Goal: Task Accomplishment & Management: Manage account settings

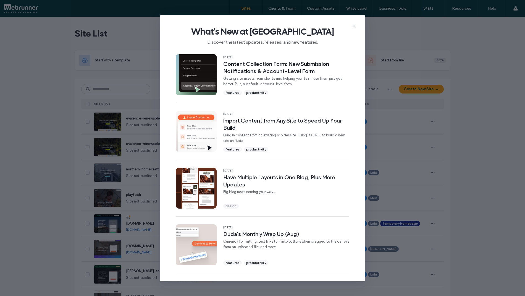
click at [354, 28] on icon at bounding box center [354, 26] width 4 height 4
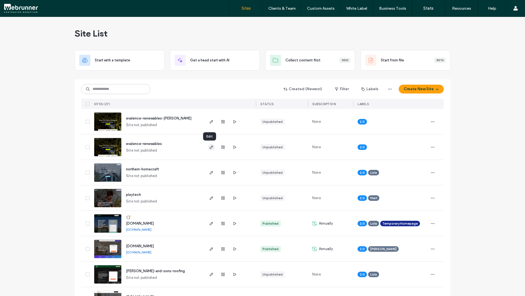
click at [210, 148] on use "button" at bounding box center [211, 146] width 3 height 3
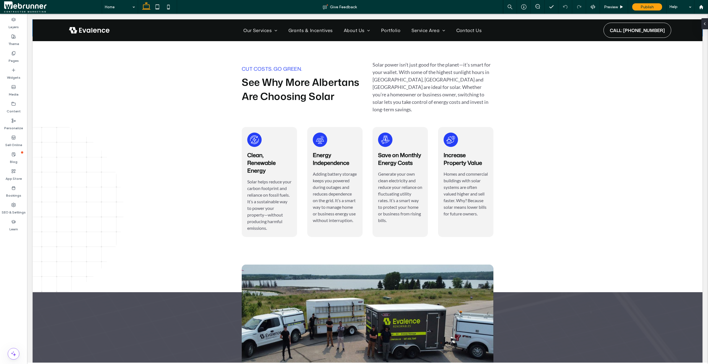
scroll to position [1015, 0]
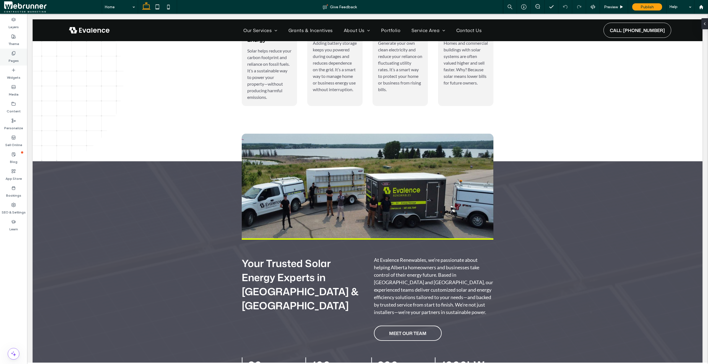
click at [8, 56] on div "Pages" at bounding box center [13, 57] width 27 height 17
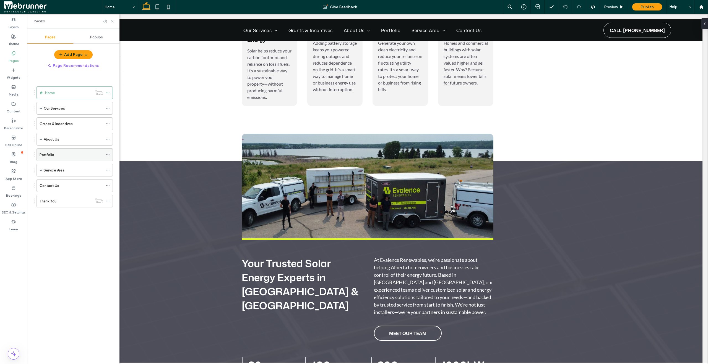
click at [75, 158] on div "Portfolio" at bounding box center [72, 155] width 64 height 12
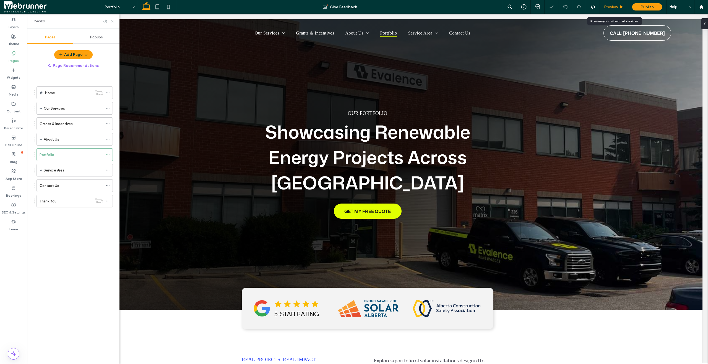
click at [615, 7] on span "Preview" at bounding box center [611, 7] width 14 height 5
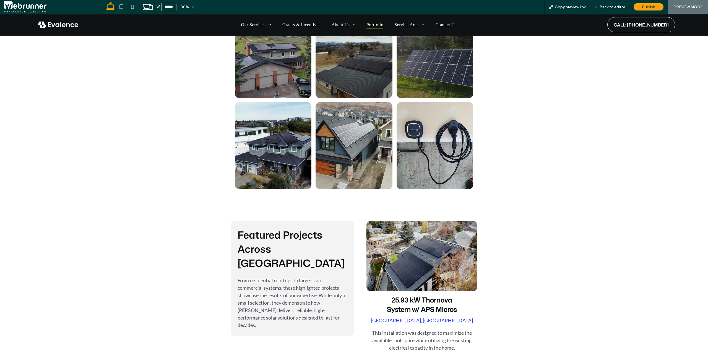
scroll to position [417, 0]
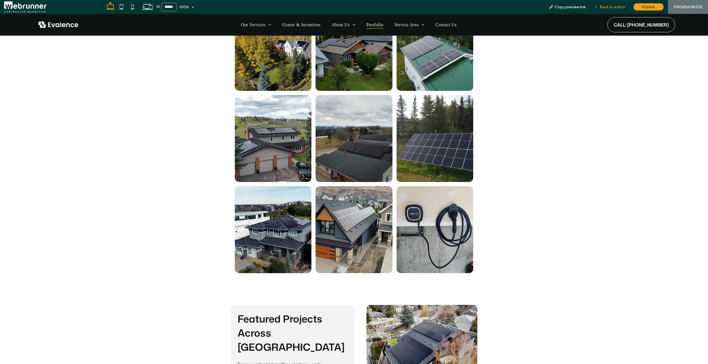
click at [598, 7] on icon at bounding box center [596, 7] width 4 height 4
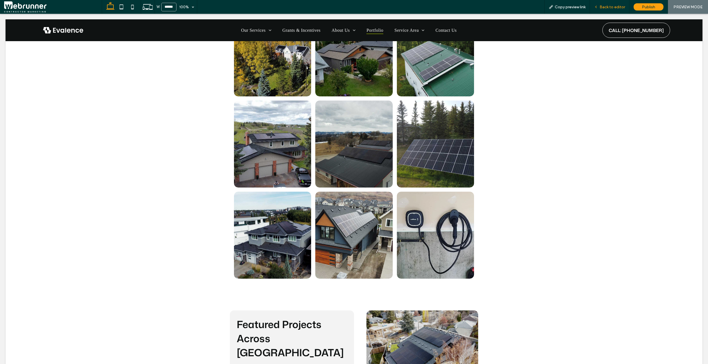
scroll to position [422, 0]
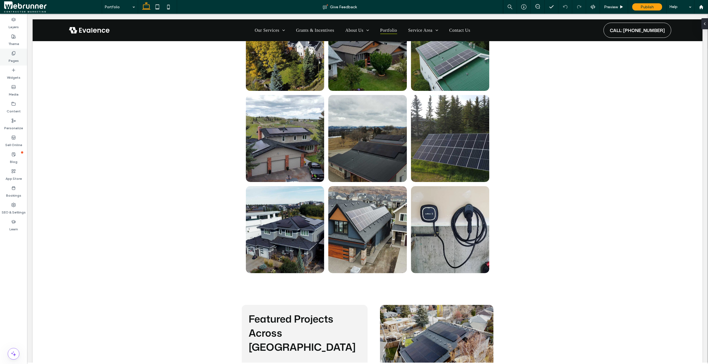
click at [16, 59] on label "Pages" at bounding box center [14, 60] width 10 height 8
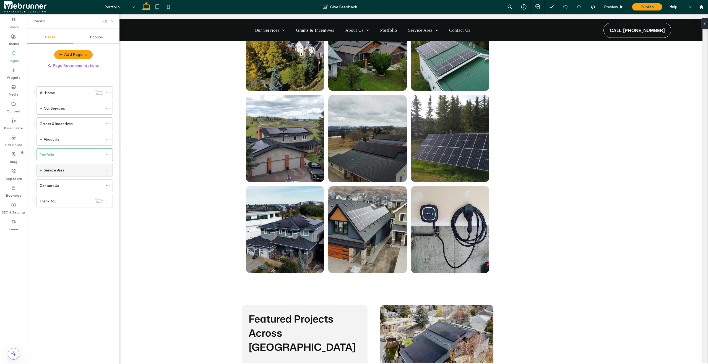
click at [53, 172] on label "Service Area" at bounding box center [54, 171] width 21 height 10
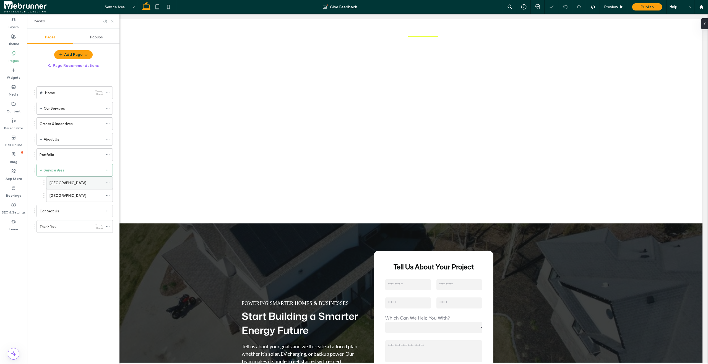
click at [56, 182] on label "[GEOGRAPHIC_DATA]" at bounding box center [67, 183] width 37 height 10
click at [59, 159] on div "Portfolio" at bounding box center [72, 155] width 64 height 12
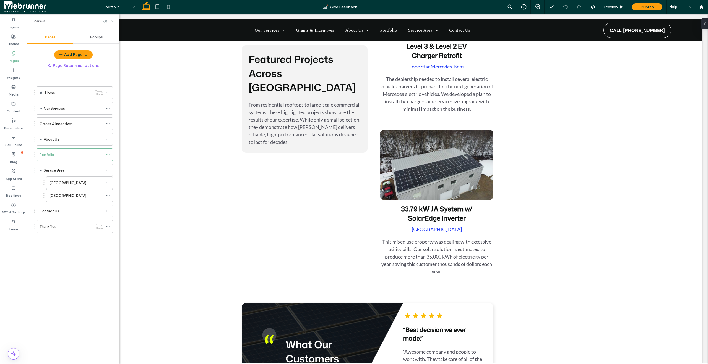
scroll to position [1088, 0]
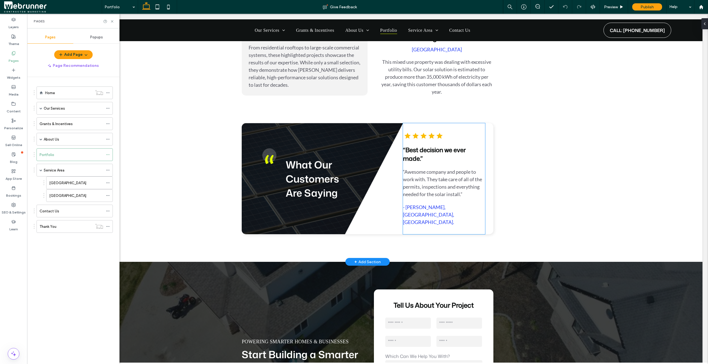
click at [445, 181] on span "“Awesome company and people to work with. They take care of all of the permits,…" at bounding box center [442, 183] width 79 height 28
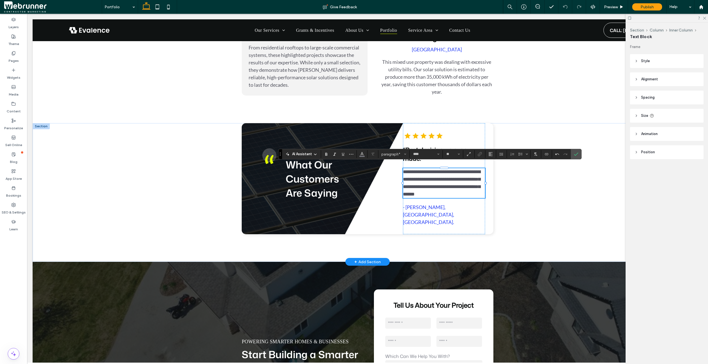
click at [403, 169] on span "**********" at bounding box center [441, 182] width 77 height 27
click at [571, 154] on section at bounding box center [576, 154] width 11 height 10
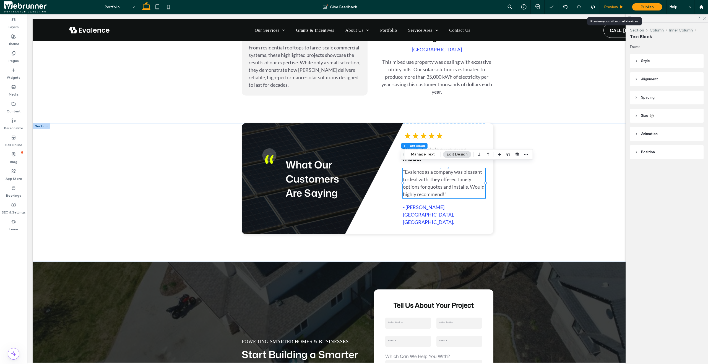
click at [609, 8] on span "Preview" at bounding box center [611, 7] width 14 height 5
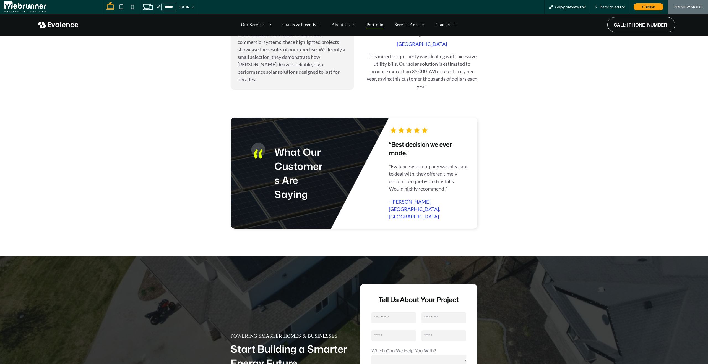
scroll to position [1082, 0]
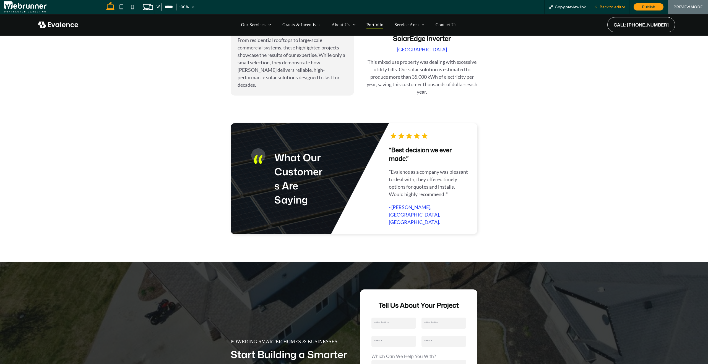
click at [613, 8] on span "Back to editor" at bounding box center [611, 7] width 25 height 5
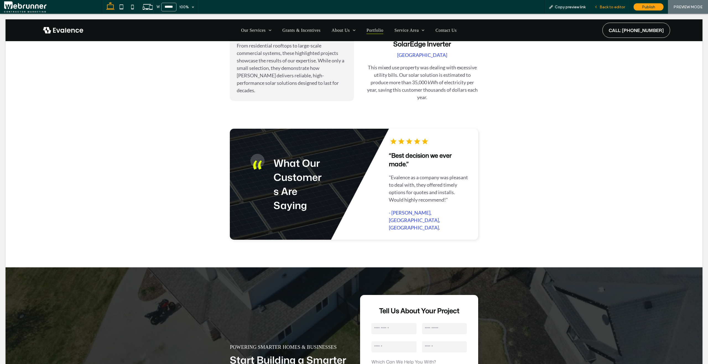
scroll to position [1088, 0]
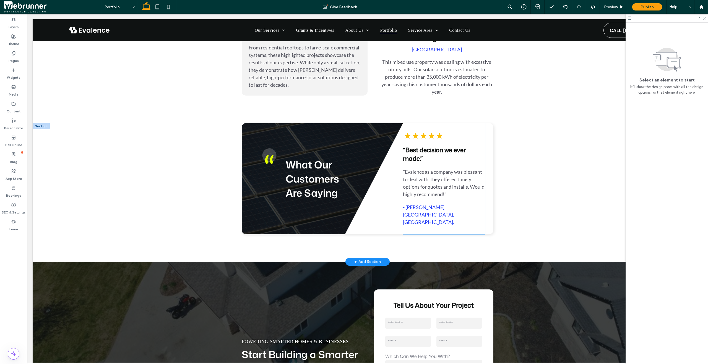
click at [422, 151] on h3 "“Best decision we ever made.”" at bounding box center [444, 154] width 82 height 17
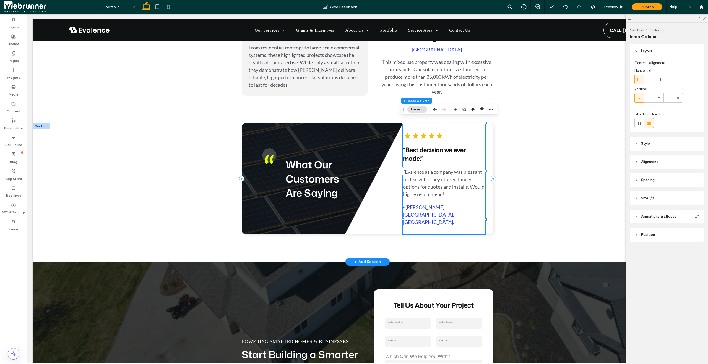
click at [422, 151] on h3 "“Best decision we ever made.”" at bounding box center [444, 154] width 82 height 17
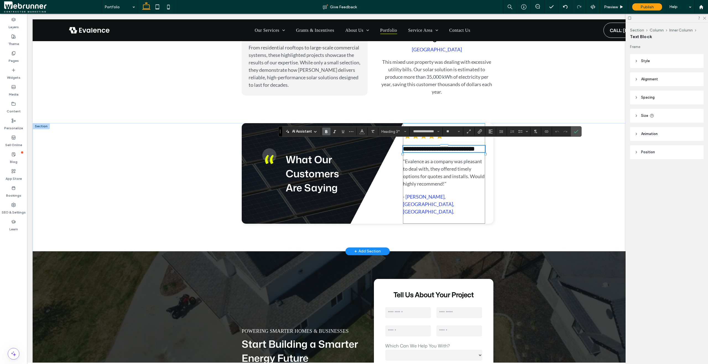
click at [421, 152] on h3 "**********" at bounding box center [444, 149] width 82 height 7
drag, startPoint x: 420, startPoint y: 153, endPoint x: 403, endPoint y: 147, distance: 18.6
click at [403, 147] on span "**********" at bounding box center [439, 149] width 72 height 6
type input "****"
type input "**"
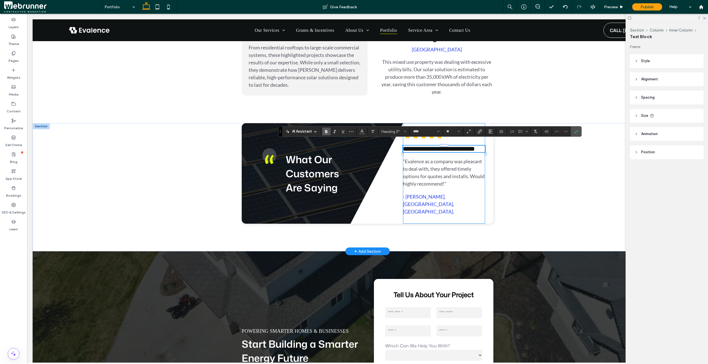
scroll to position [0, 0]
type input "**********"
type input "**"
click at [576, 131] on icon "Confirm" at bounding box center [576, 131] width 4 height 4
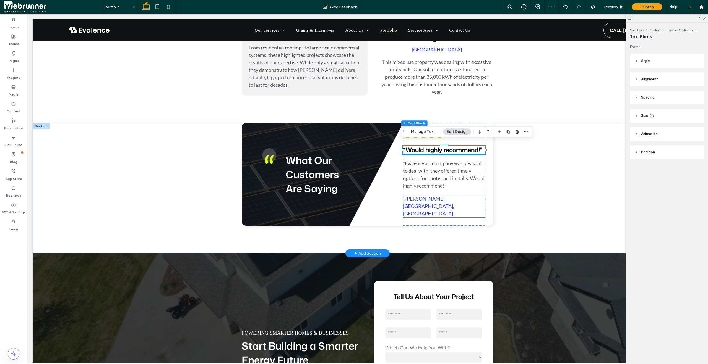
click at [425, 196] on span "- [PERSON_NAME], [GEOGRAPHIC_DATA], [GEOGRAPHIC_DATA]." at bounding box center [428, 206] width 51 height 21
click at [425, 195] on div "- [PERSON_NAME], [GEOGRAPHIC_DATA], [GEOGRAPHIC_DATA]." at bounding box center [444, 206] width 82 height 22
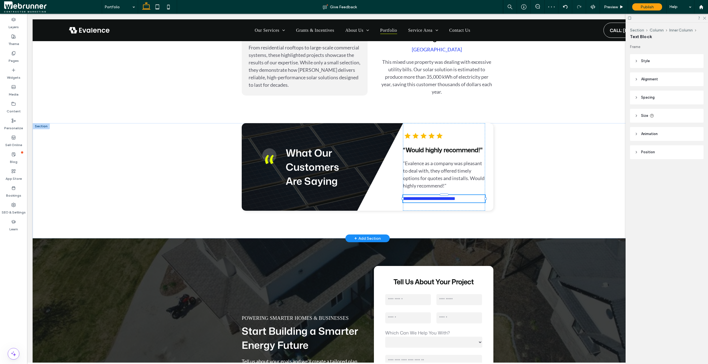
type input "****"
type input "**"
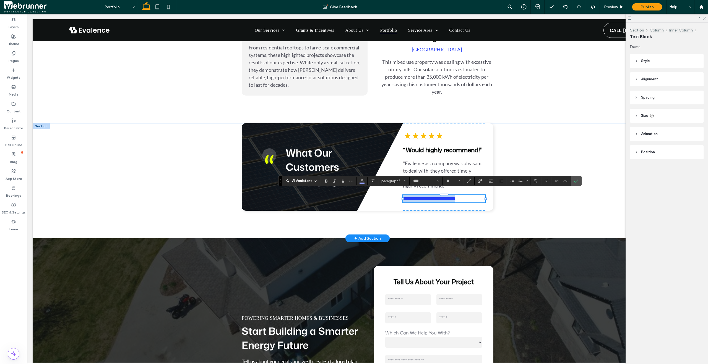
click at [424, 196] on span "**********" at bounding box center [429, 198] width 52 height 5
drag, startPoint x: 429, startPoint y: 195, endPoint x: 403, endPoint y: 196, distance: 25.7
click at [403, 196] on span "**********" at bounding box center [429, 198] width 52 height 5
click at [574, 178] on span "Confirm" at bounding box center [575, 181] width 2 height 10
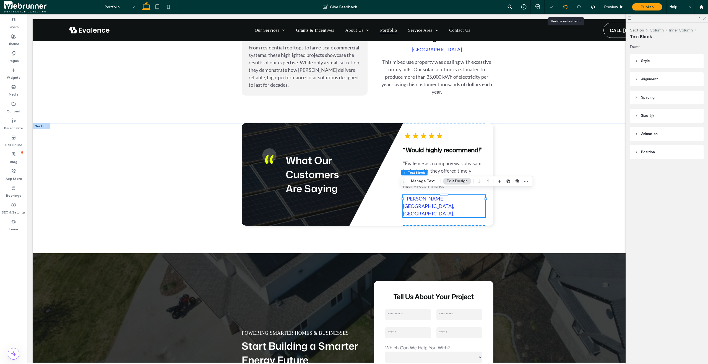
click at [564, 8] on icon at bounding box center [565, 7] width 4 height 4
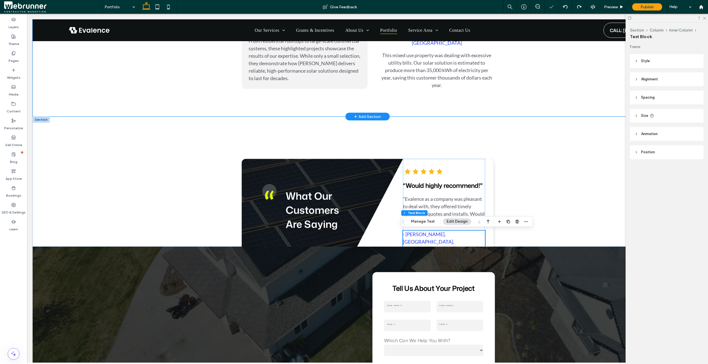
scroll to position [1096, 0]
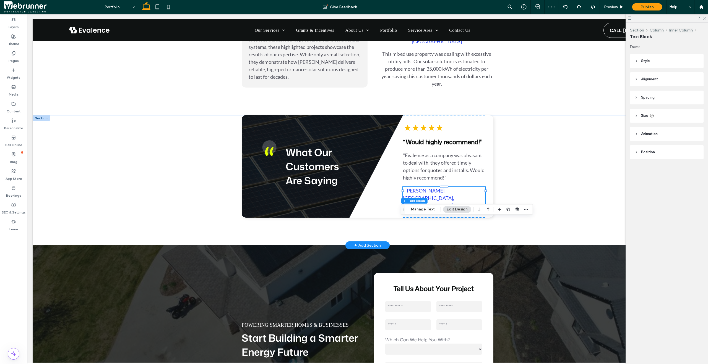
click at [432, 188] on span "- [PERSON_NAME], [GEOGRAPHIC_DATA], [GEOGRAPHIC_DATA]." at bounding box center [428, 198] width 51 height 21
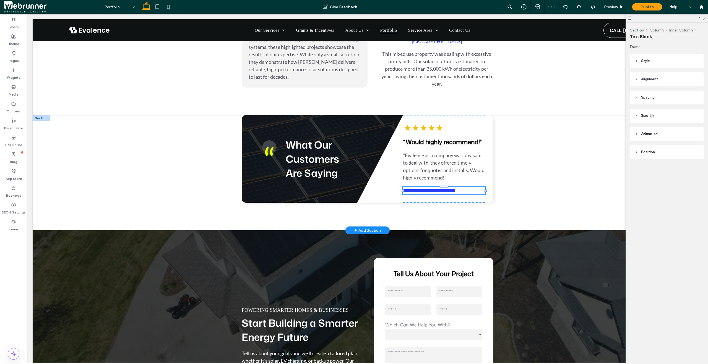
type input "****"
type input "**"
click at [432, 188] on span "**********" at bounding box center [429, 190] width 52 height 5
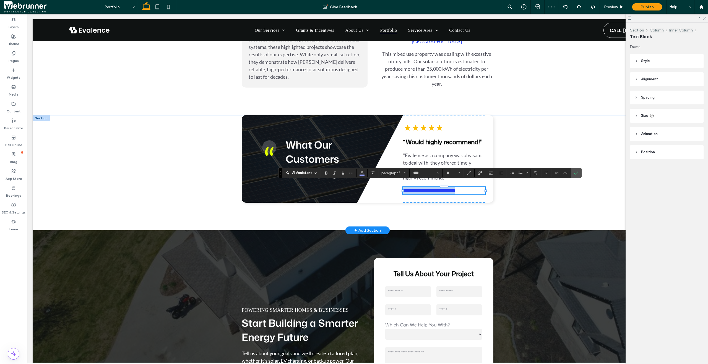
click at [427, 189] on span "**********" at bounding box center [429, 190] width 52 height 5
drag, startPoint x: 430, startPoint y: 187, endPoint x: 405, endPoint y: 185, distance: 24.9
click at [405, 188] on span "**********" at bounding box center [429, 190] width 52 height 5
click at [573, 173] on label "Confirm" at bounding box center [576, 173] width 8 height 10
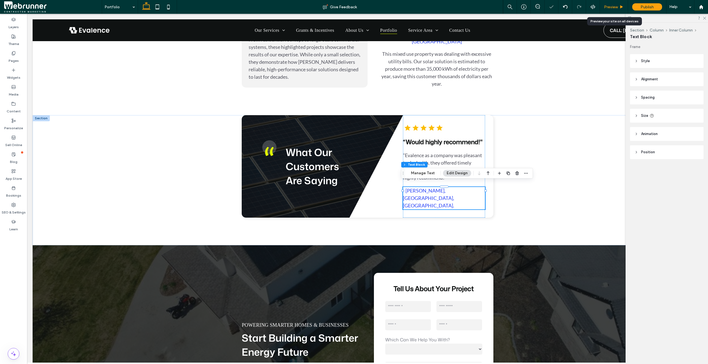
click at [621, 11] on div "Preview" at bounding box center [614, 7] width 28 height 14
click at [621, 10] on div "Preview" at bounding box center [614, 7] width 28 height 14
click at [618, 6] on div "Preview" at bounding box center [614, 7] width 28 height 5
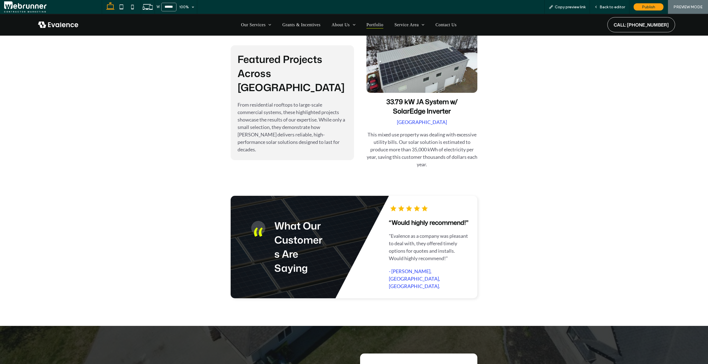
scroll to position [1010, 0]
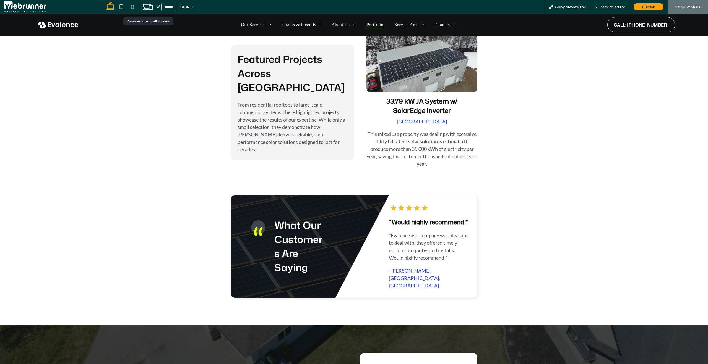
click at [146, 3] on icon at bounding box center [147, 7] width 11 height 11
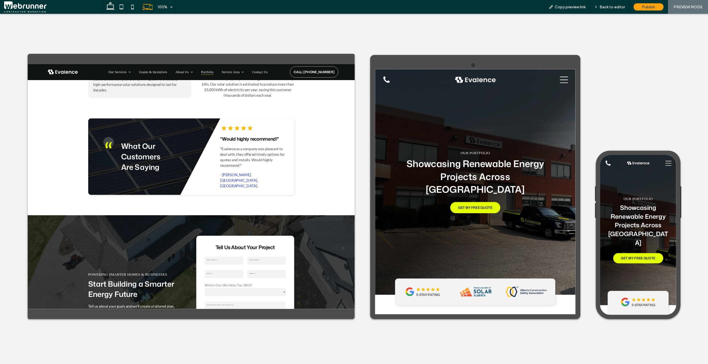
scroll to position [1255, 0]
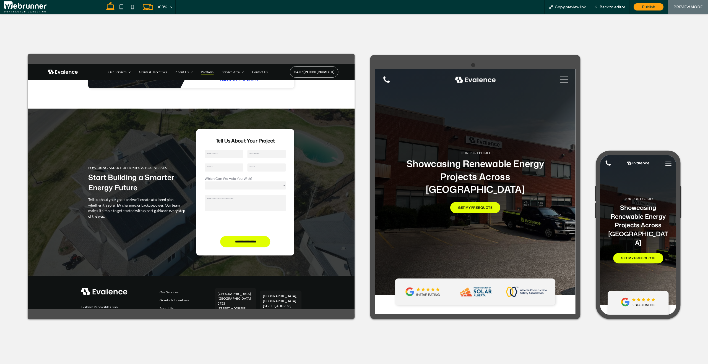
click at [110, 9] on use at bounding box center [110, 6] width 8 height 8
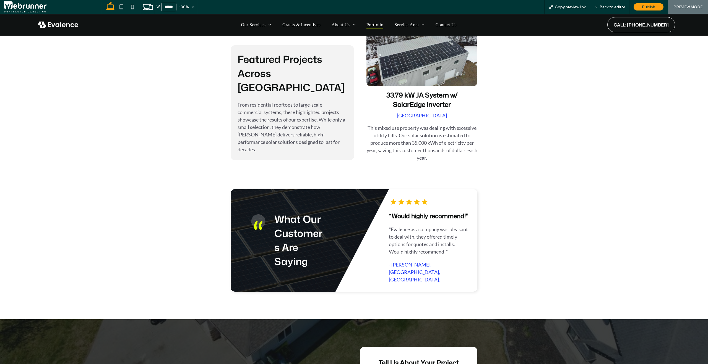
scroll to position [1010, 0]
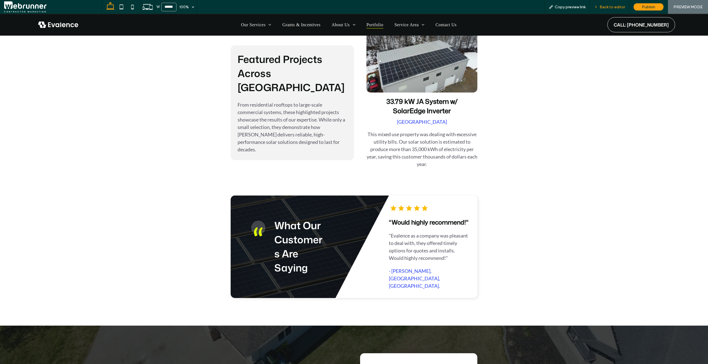
click at [608, 6] on span "Back to editor" at bounding box center [611, 7] width 25 height 5
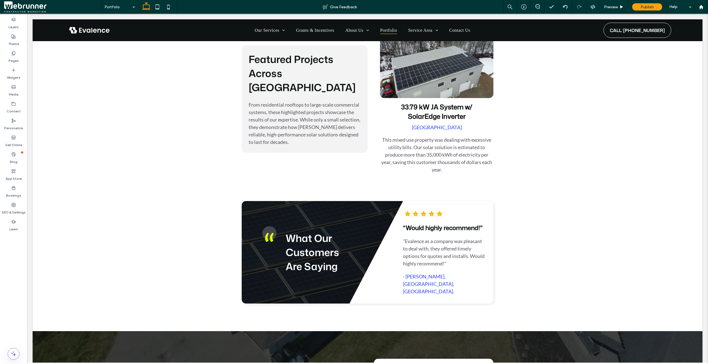
scroll to position [1016, 0]
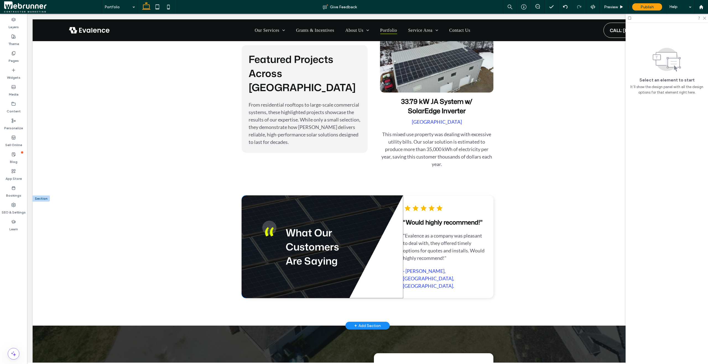
click at [324, 239] on span "What Our Customers Are Saying" at bounding box center [312, 247] width 53 height 42
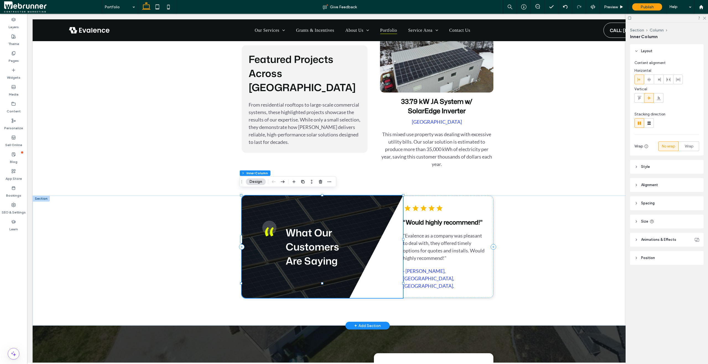
click at [324, 239] on span "What Our Customers Are Saying" at bounding box center [312, 247] width 53 height 42
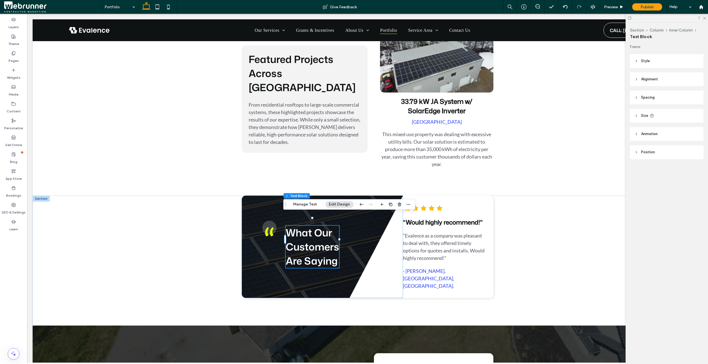
click at [638, 99] on header "Spacing" at bounding box center [667, 98] width 74 height 14
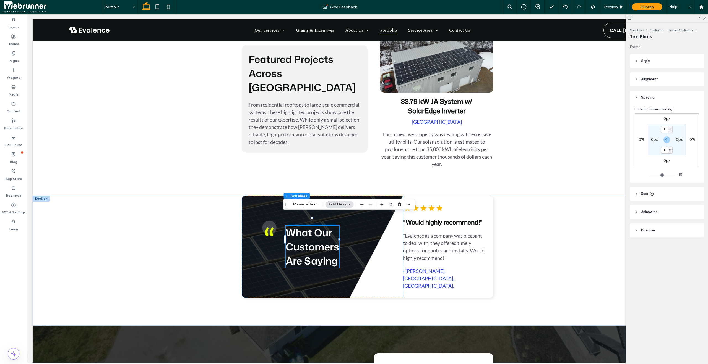
click at [636, 193] on use at bounding box center [635, 194] width 1 height 2
click at [638, 209] on input "****" at bounding box center [684, 208] width 11 height 10
type input "**"
click at [612, 7] on span "Preview" at bounding box center [611, 7] width 14 height 5
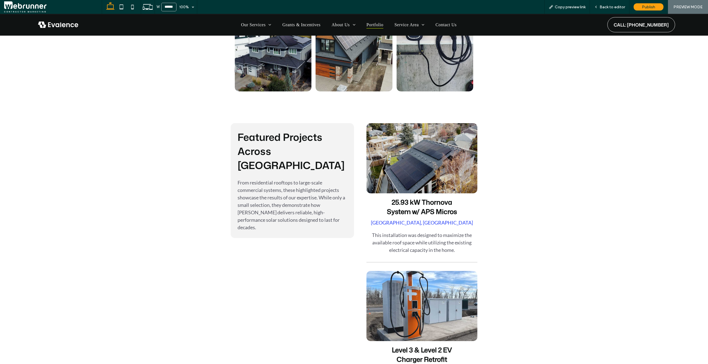
scroll to position [600, 0]
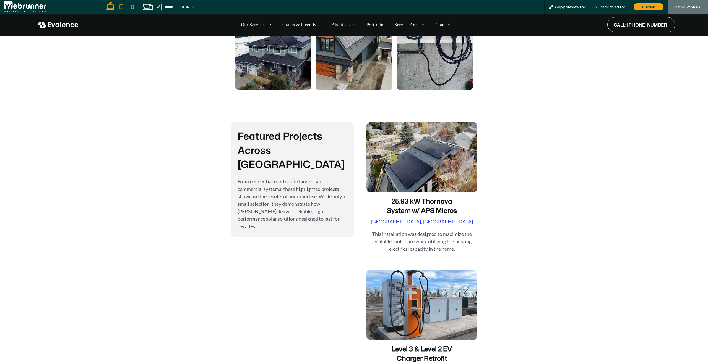
click at [122, 9] on icon at bounding box center [121, 6] width 11 height 11
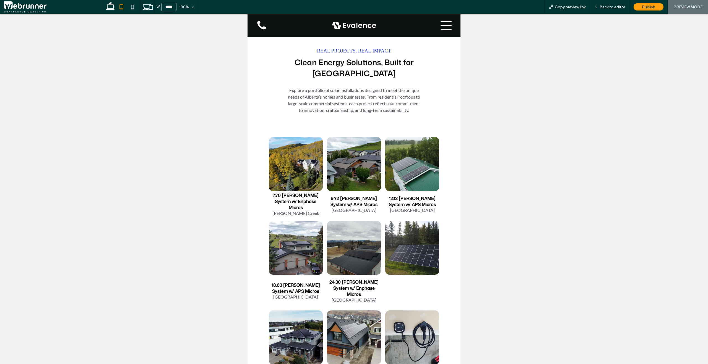
scroll to position [316, 0]
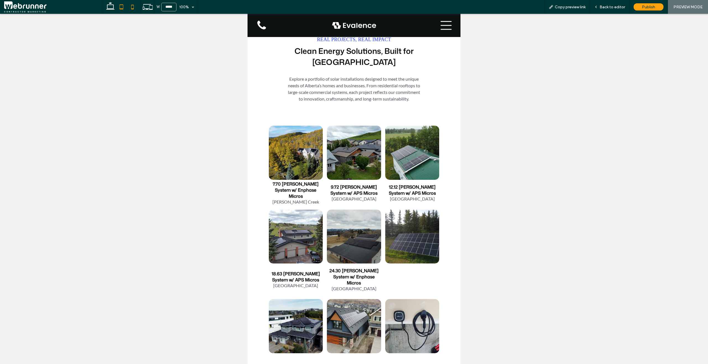
click at [130, 8] on icon at bounding box center [132, 6] width 11 height 11
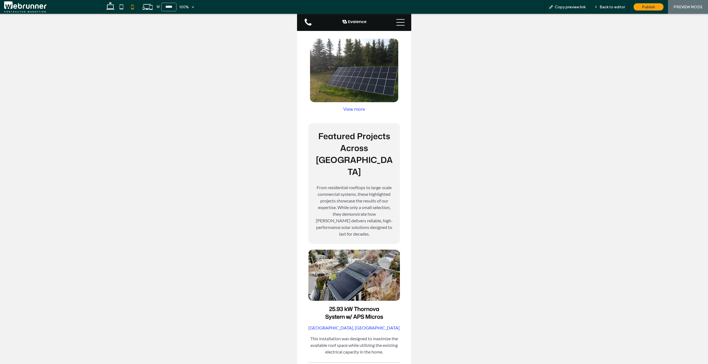
scroll to position [834, 0]
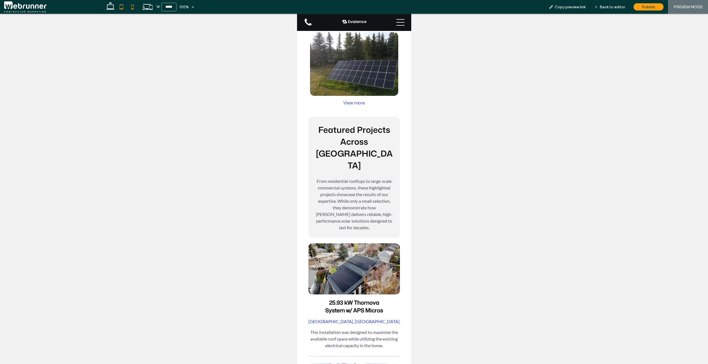
click at [122, 8] on icon at bounding box center [121, 6] width 11 height 11
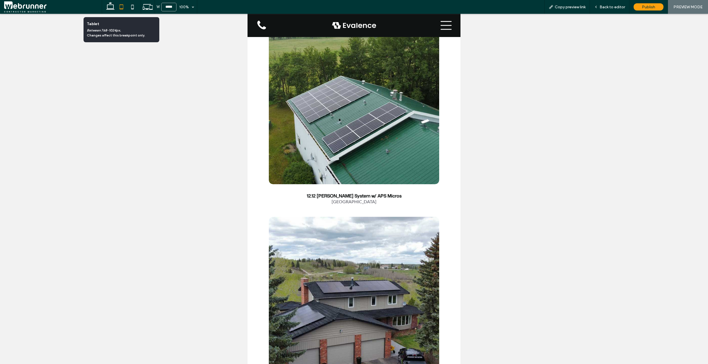
scroll to position [857, 0]
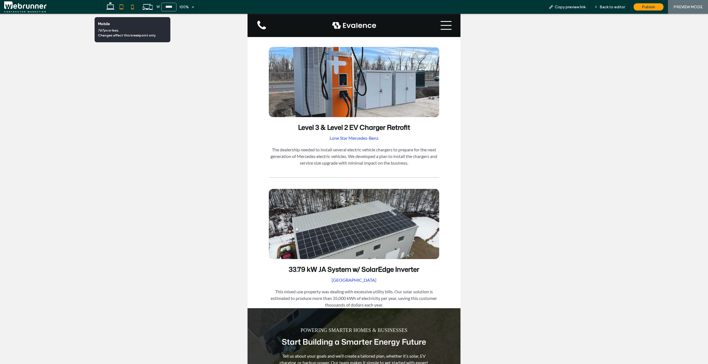
click at [132, 6] on icon at bounding box center [132, 6] width 11 height 11
type input "*****"
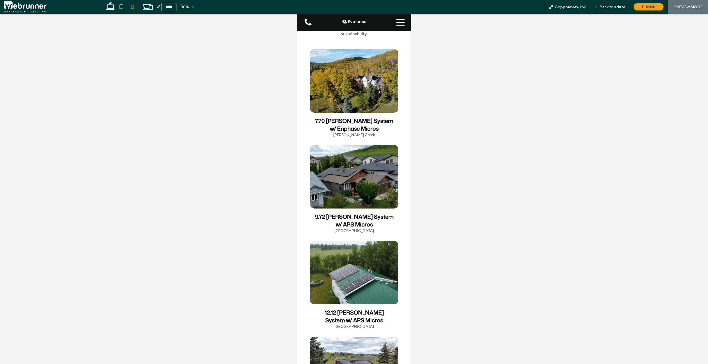
scroll to position [347, 0]
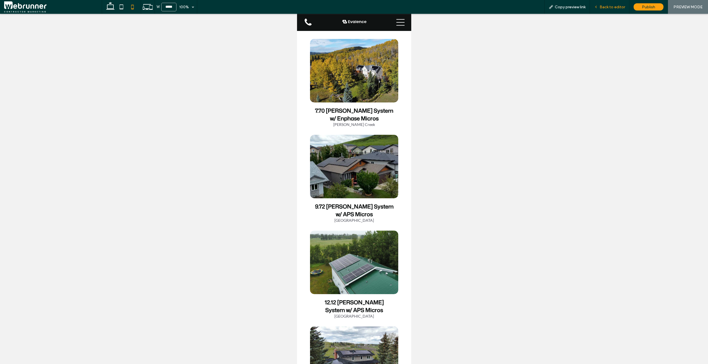
click at [612, 11] on div "Back to editor" at bounding box center [610, 7] width 40 height 14
click at [611, 9] on div "Back to editor" at bounding box center [610, 7] width 40 height 14
click at [608, 7] on span "Back to editor" at bounding box center [611, 7] width 25 height 5
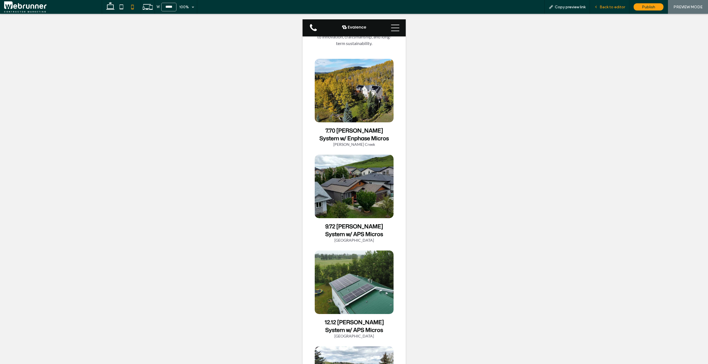
scroll to position [353, 0]
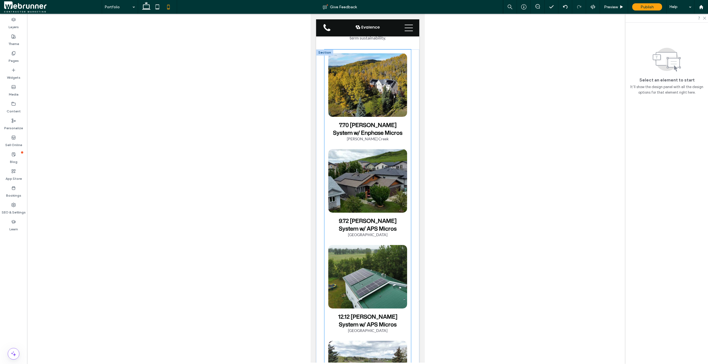
click at [402, 125] on span "7.70 [PERSON_NAME] System w/ Enphase Micros [PERSON_NAME] Creek Button" at bounding box center [367, 131] width 79 height 28
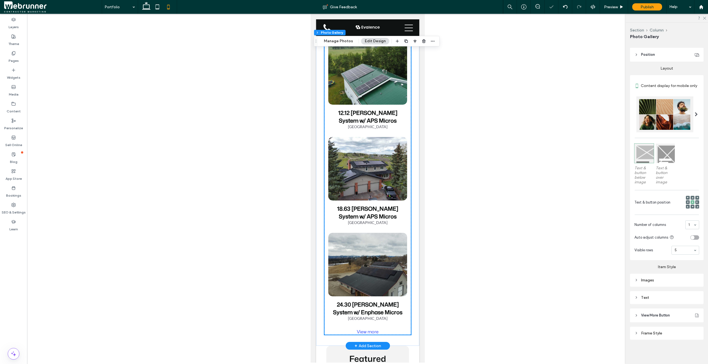
scroll to position [577, 0]
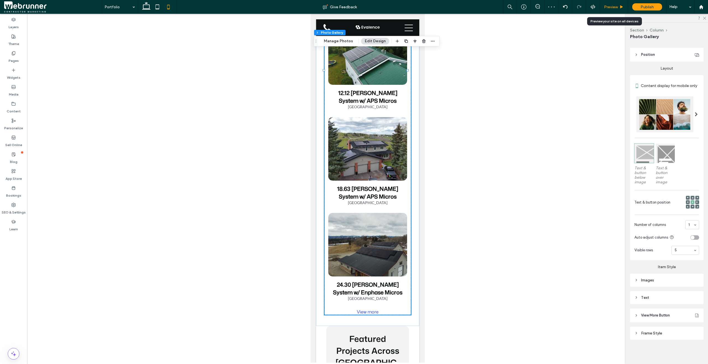
click at [611, 7] on span "Preview" at bounding box center [611, 7] width 14 height 5
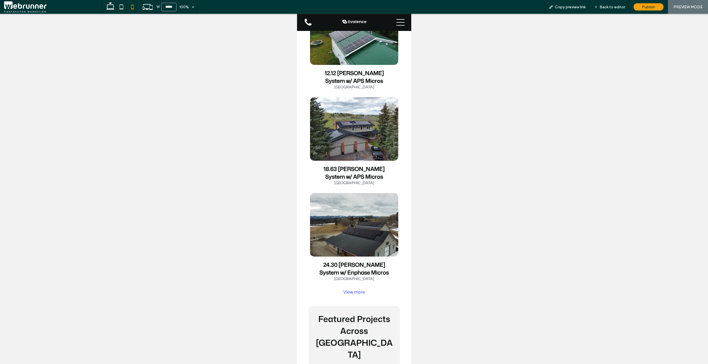
scroll to position [565, 0]
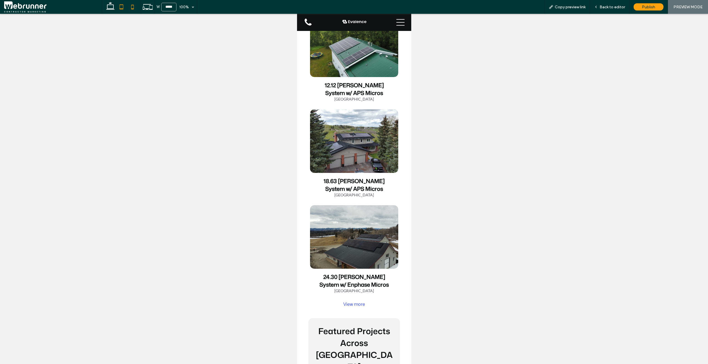
click at [119, 6] on icon at bounding box center [121, 6] width 11 height 11
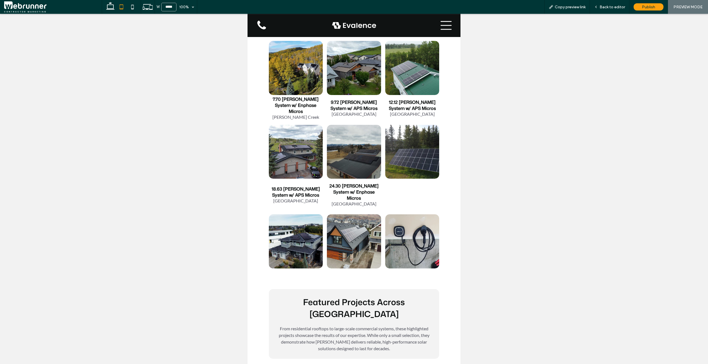
scroll to position [401, 0]
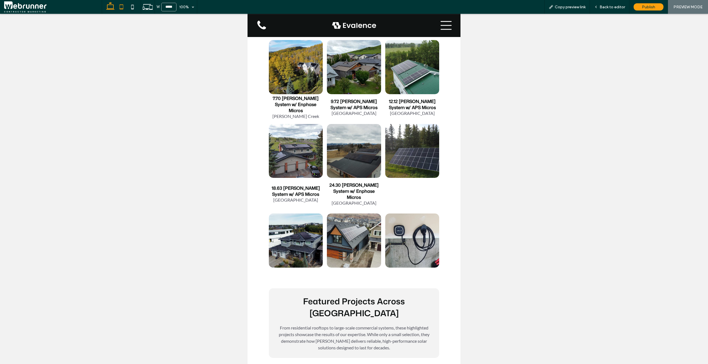
click at [107, 7] on use at bounding box center [110, 6] width 8 height 8
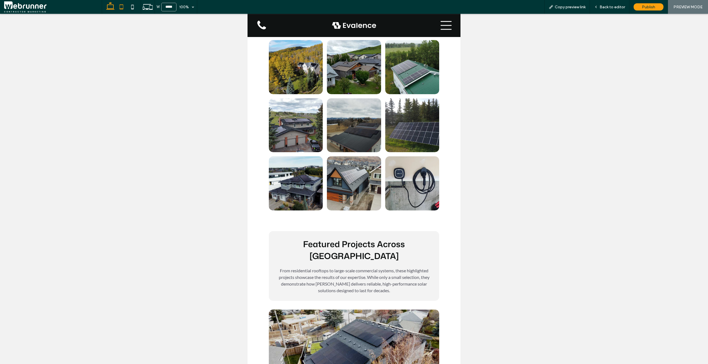
type input "******"
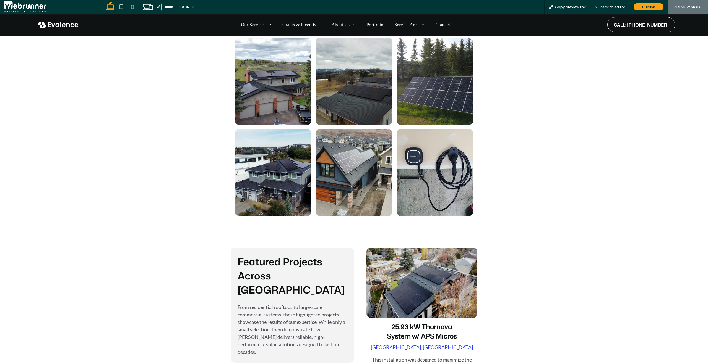
scroll to position [386, 0]
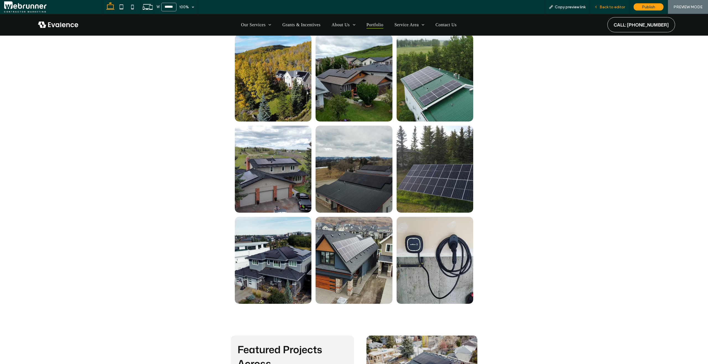
click at [609, 6] on span "Back to editor" at bounding box center [611, 7] width 25 height 5
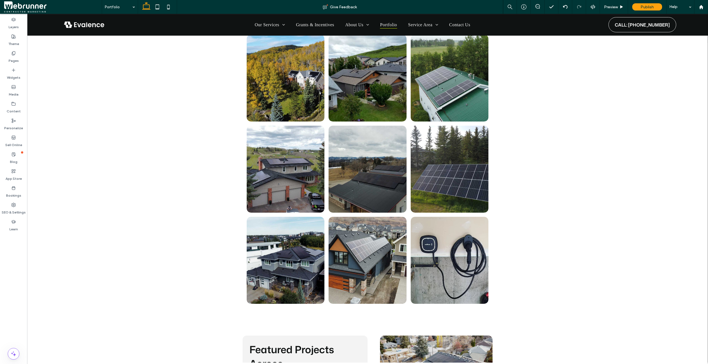
scroll to position [391, 0]
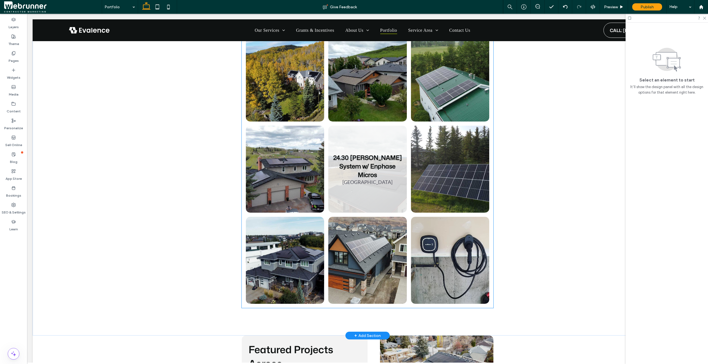
click at [389, 186] on link at bounding box center [367, 169] width 83 height 92
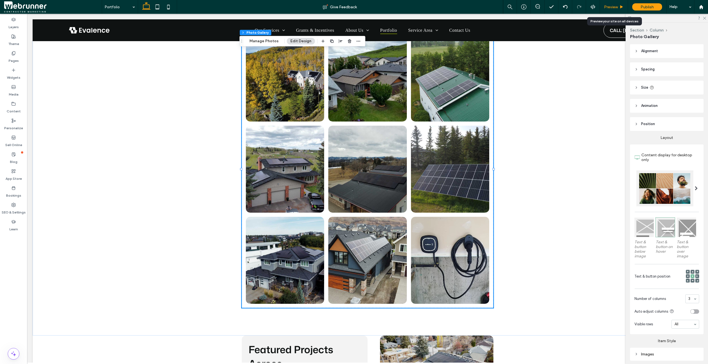
click at [611, 7] on span "Preview" at bounding box center [611, 7] width 14 height 5
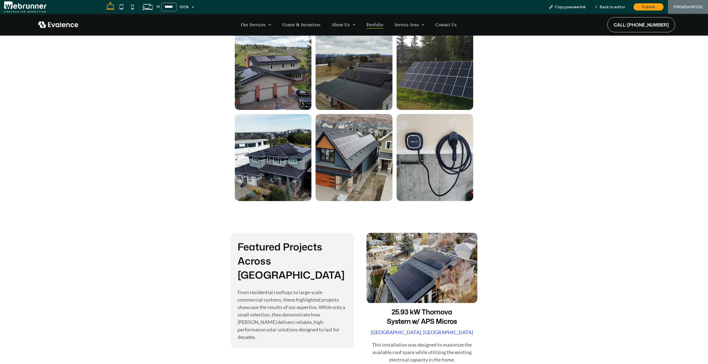
scroll to position [449, 0]
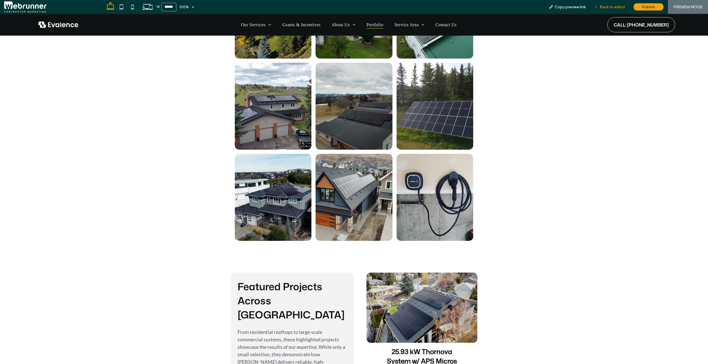
click at [611, 6] on span "Back to editor" at bounding box center [611, 7] width 25 height 5
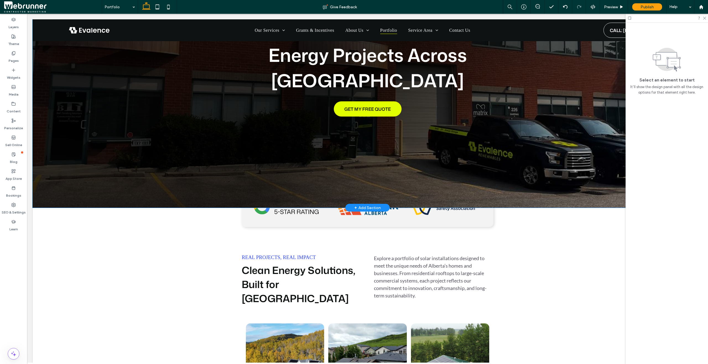
scroll to position [102, 0]
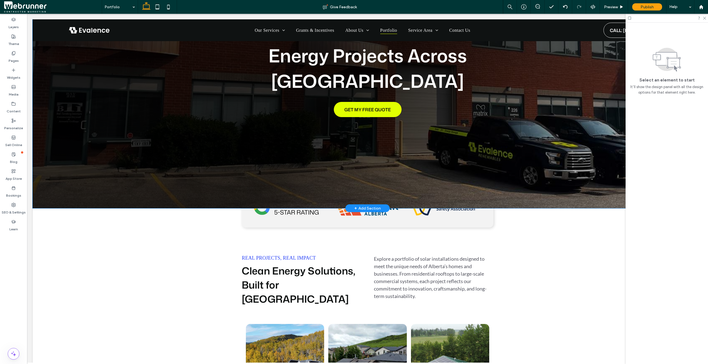
click at [242, 185] on div "our portfolio Showcasing Renewable Energy Projects Across [GEOGRAPHIC_DATA] GET…" at bounding box center [368, 63] width 332 height 291
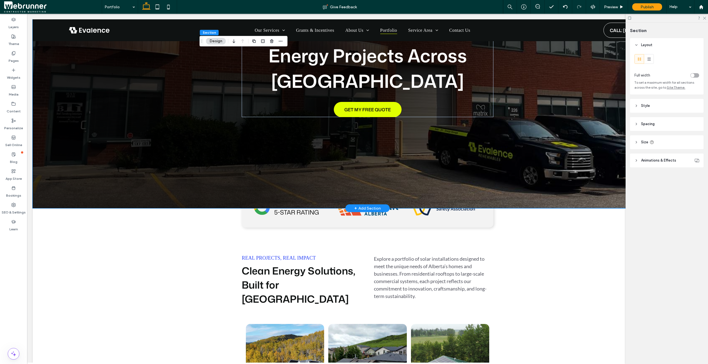
click at [242, 185] on div "our portfolio Showcasing Renewable Energy Projects Across [GEOGRAPHIC_DATA] GET…" at bounding box center [368, 63] width 332 height 291
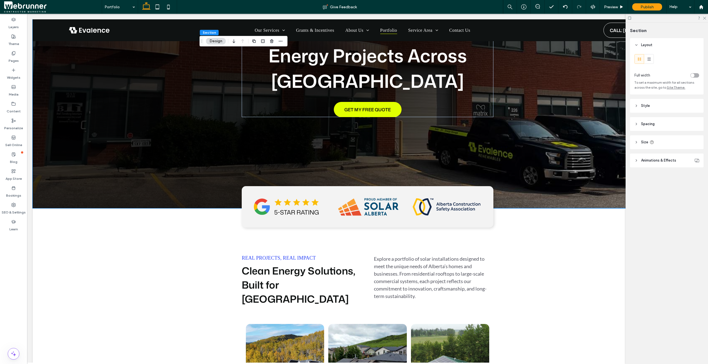
click at [636, 107] on icon at bounding box center [636, 106] width 4 height 4
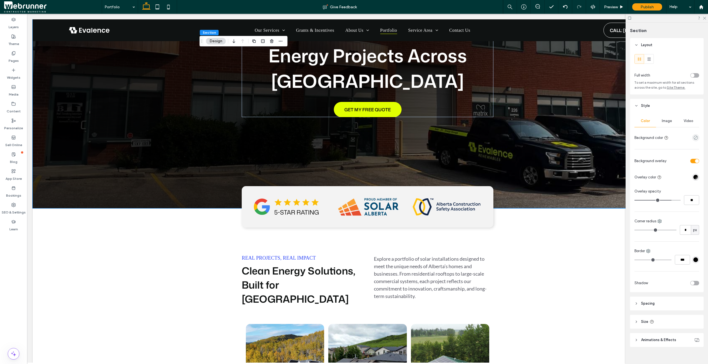
click at [638, 122] on span "Image" at bounding box center [666, 121] width 10 height 4
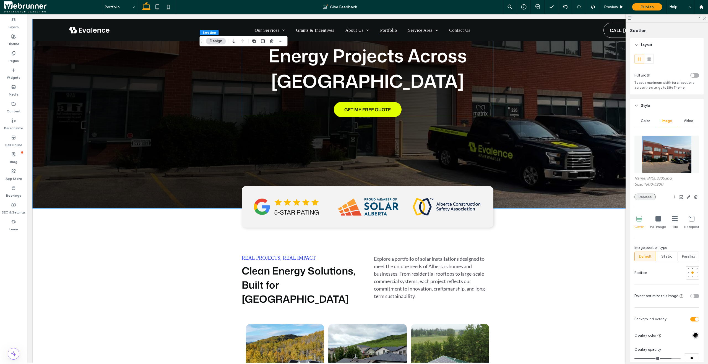
click at [638, 196] on button "Replace" at bounding box center [644, 197] width 21 height 7
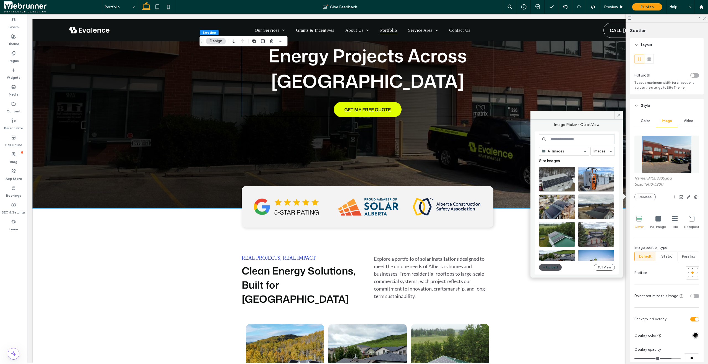
click at [548, 267] on button "Upload" at bounding box center [550, 267] width 23 height 7
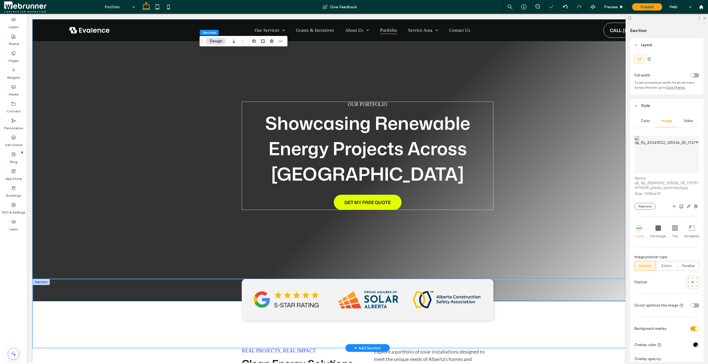
scroll to position [0, 0]
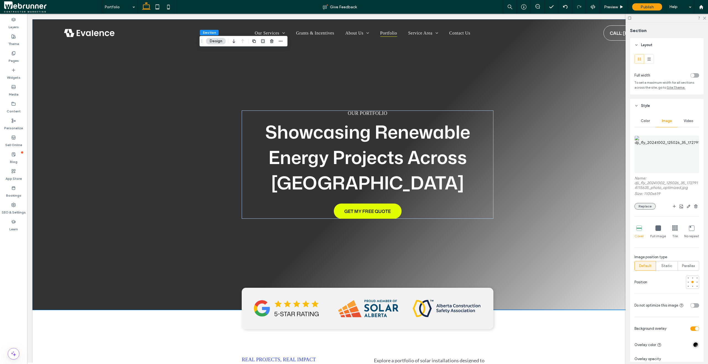
click at [638, 208] on button "Replace" at bounding box center [644, 206] width 21 height 7
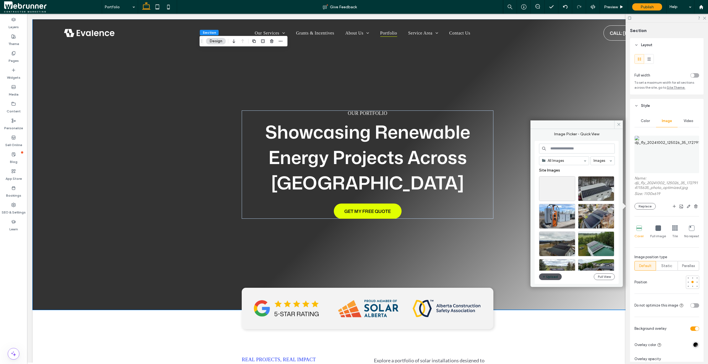
click at [549, 279] on button "Upload" at bounding box center [550, 277] width 23 height 7
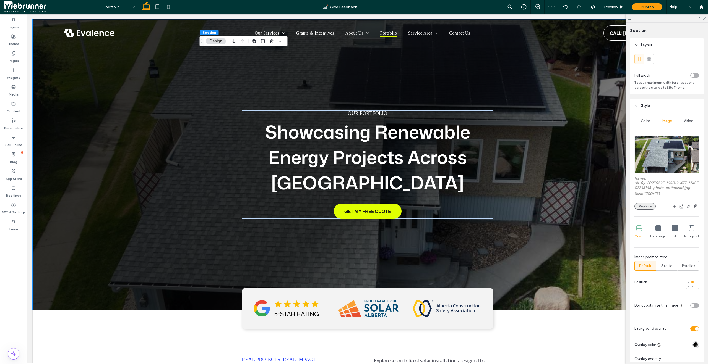
click at [637, 207] on button "Replace" at bounding box center [644, 206] width 21 height 7
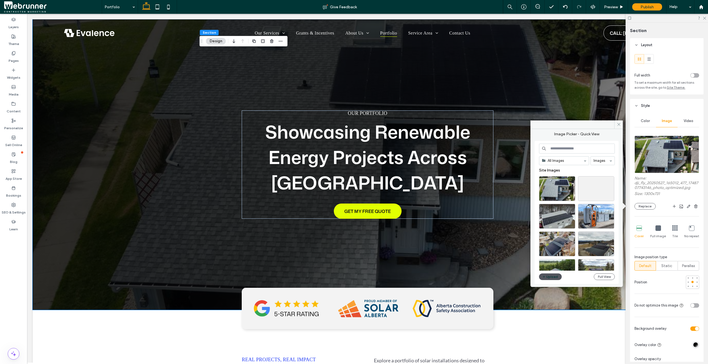
click at [549, 279] on button "Upload" at bounding box center [550, 277] width 23 height 7
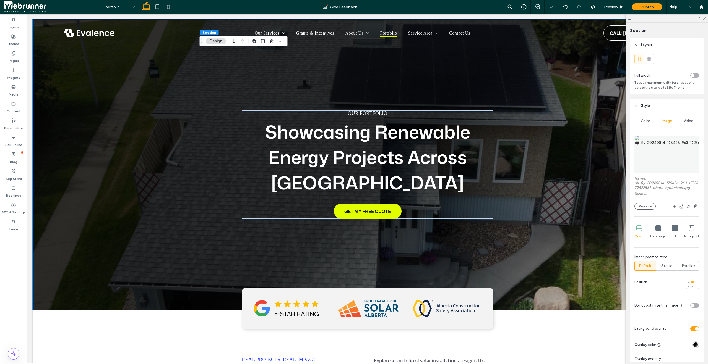
type input "***"
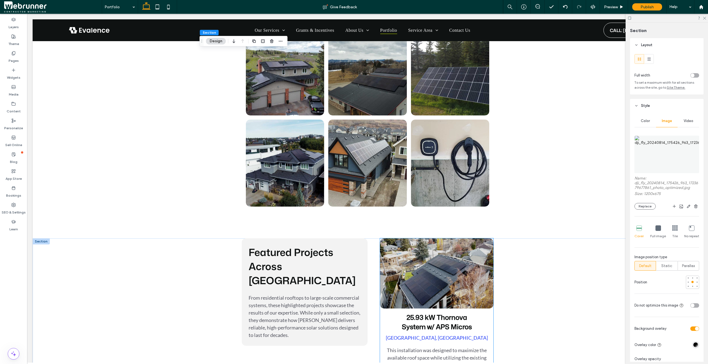
scroll to position [494, 0]
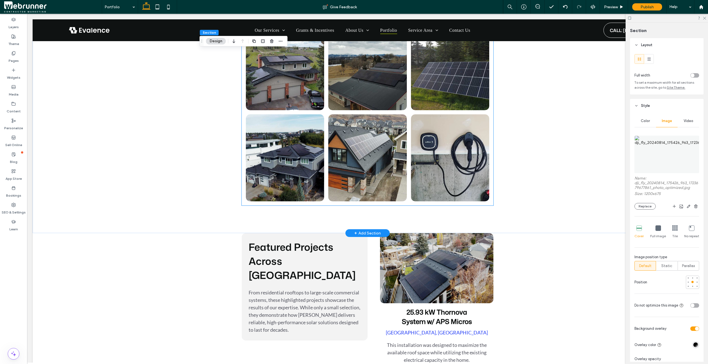
click at [368, 187] on link at bounding box center [367, 158] width 83 height 92
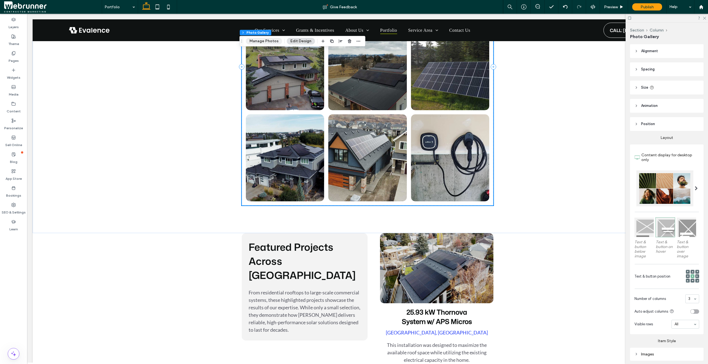
click at [264, 43] on button "Manage Photos" at bounding box center [264, 41] width 36 height 7
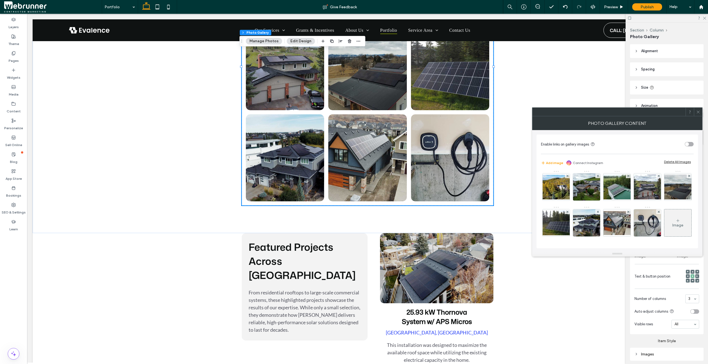
scroll to position [37, 0]
click at [638, 221] on icon at bounding box center [677, 221] width 4 height 4
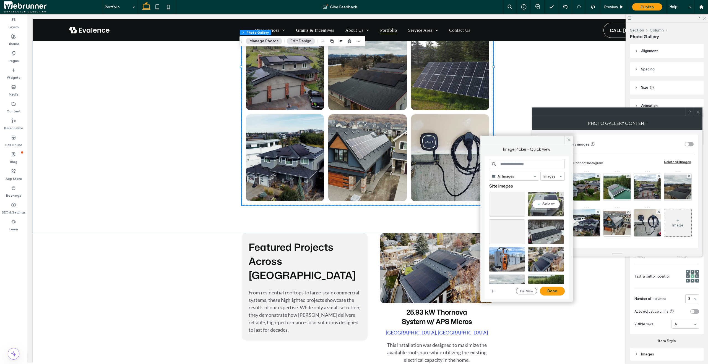
click at [553, 203] on div "Select" at bounding box center [546, 204] width 36 height 25
click at [558, 291] on button "Done" at bounding box center [552, 291] width 25 height 9
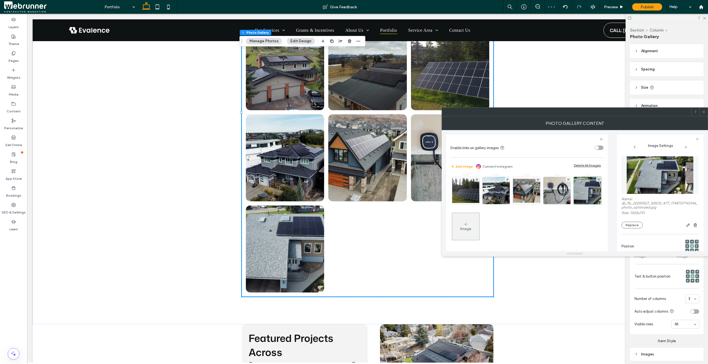
click at [479, 226] on div "Image" at bounding box center [465, 227] width 27 height 26
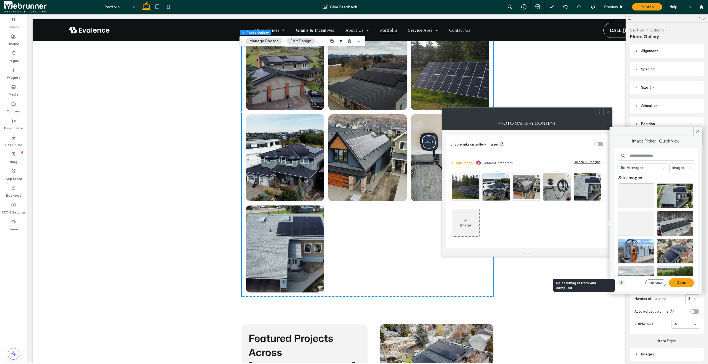
click at [622, 281] on icon "button" at bounding box center [621, 283] width 4 height 4
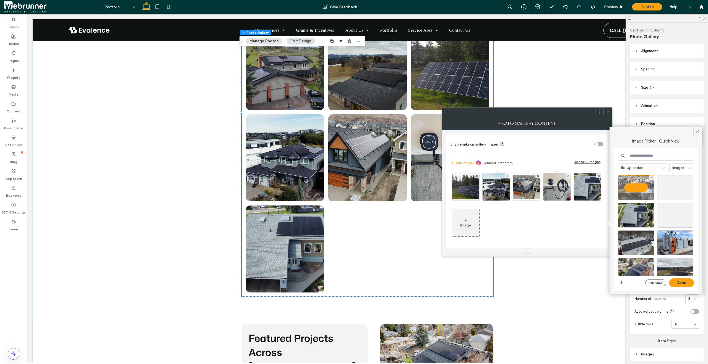
click at [623, 190] on div at bounding box center [636, 187] width 36 height 25
click at [628, 183] on div "Select" at bounding box center [636, 187] width 36 height 25
click at [638, 283] on button "Done" at bounding box center [681, 283] width 25 height 9
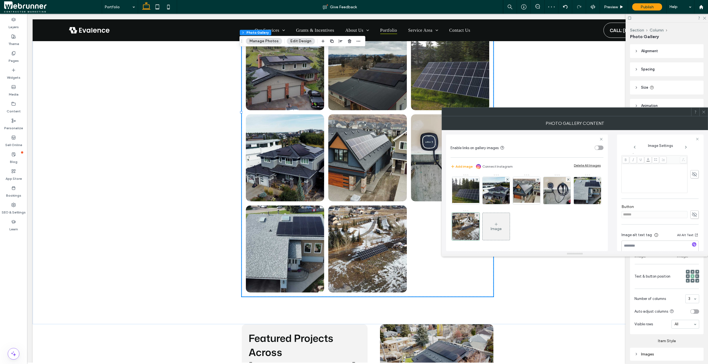
scroll to position [147, 0]
click at [498, 226] on icon at bounding box center [496, 224] width 4 height 4
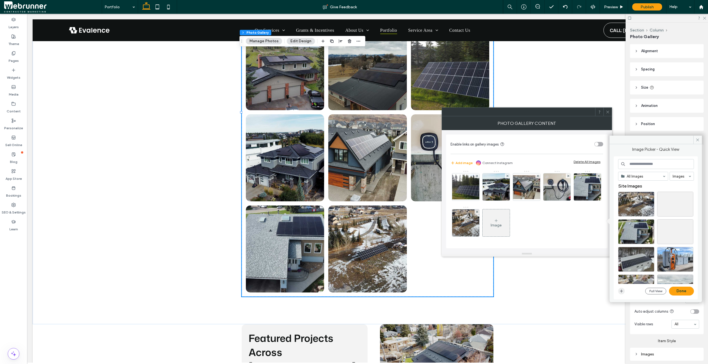
click at [623, 292] on span "button" at bounding box center [621, 291] width 7 height 7
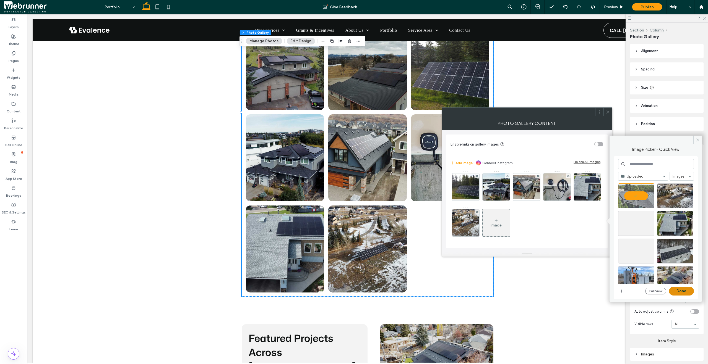
click at [638, 292] on button "Done" at bounding box center [681, 291] width 25 height 9
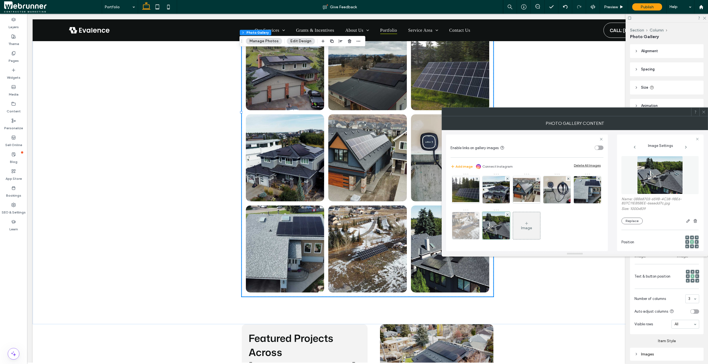
scroll to position [67, 0]
click at [478, 214] on icon at bounding box center [477, 215] width 2 height 2
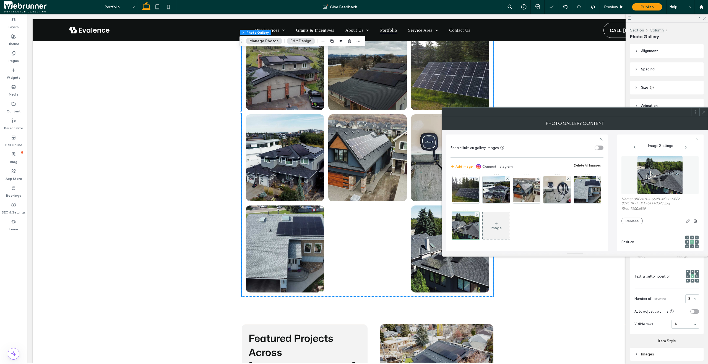
scroll to position [38, 0]
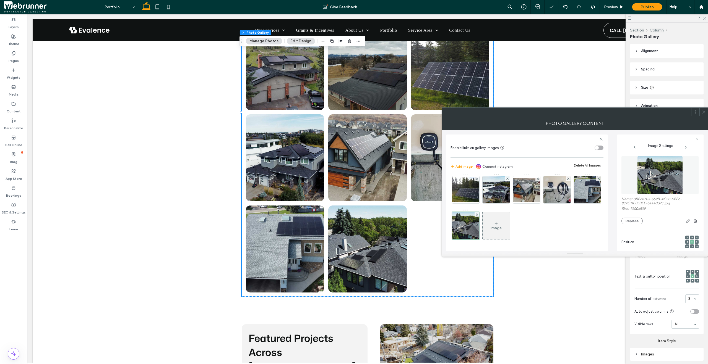
click at [638, 113] on use at bounding box center [703, 112] width 3 height 3
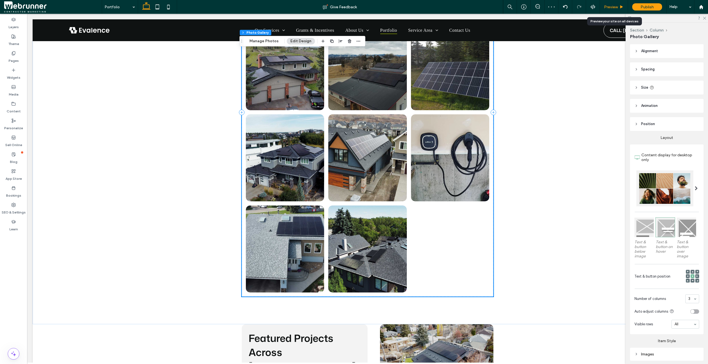
click at [617, 3] on div "Preview" at bounding box center [614, 7] width 28 height 14
click at [616, 4] on div "Preview" at bounding box center [614, 7] width 28 height 14
click at [615, 7] on span "Preview" at bounding box center [611, 7] width 14 height 5
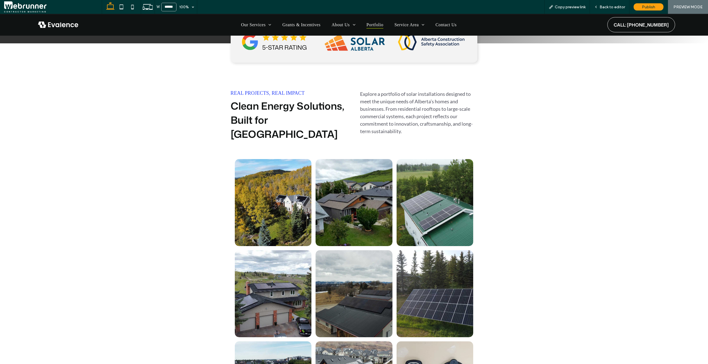
scroll to position [210, 0]
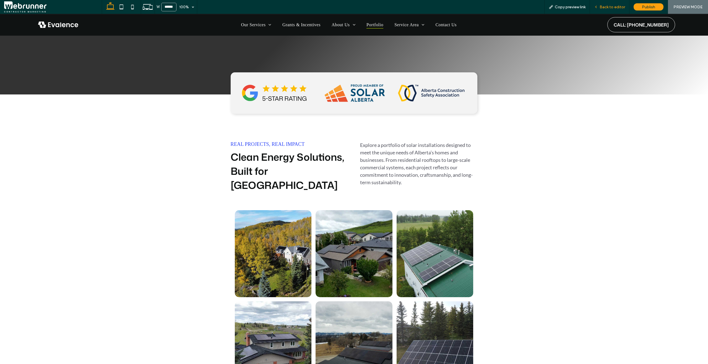
click at [611, 7] on span "Back to editor" at bounding box center [611, 7] width 25 height 5
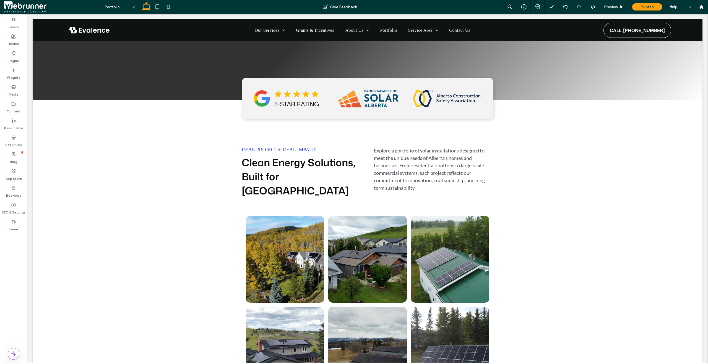
scroll to position [216, 0]
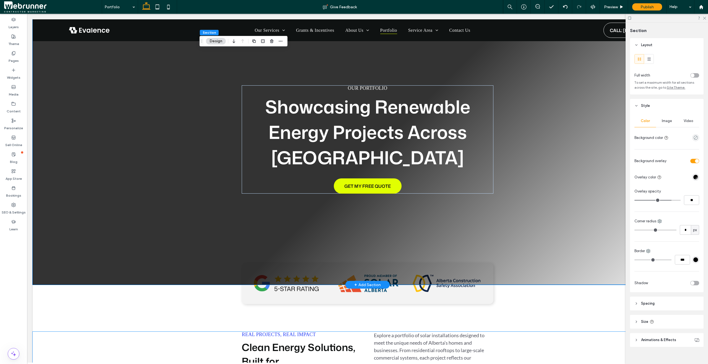
scroll to position [24, 0]
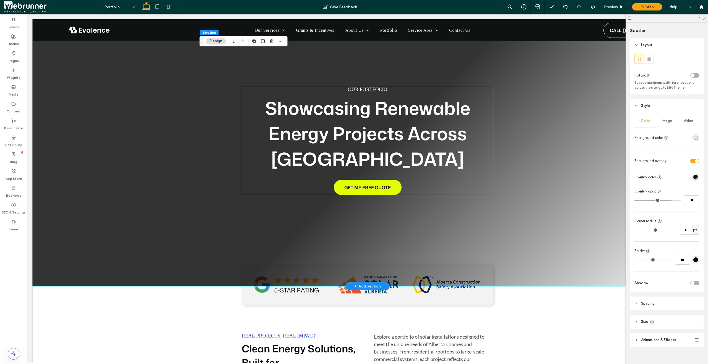
click at [566, 172] on div "our portfolio Showcasing Renewable Energy Projects Across [GEOGRAPHIC_DATA] GET…" at bounding box center [367, 141] width 669 height 291
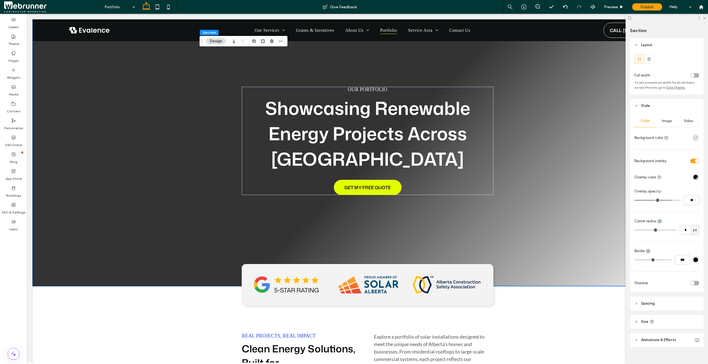
click at [638, 122] on span "Image" at bounding box center [666, 121] width 10 height 4
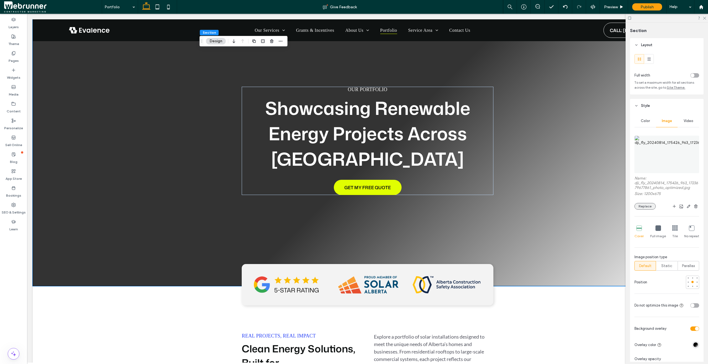
click at [638, 208] on button "Replace" at bounding box center [644, 206] width 21 height 7
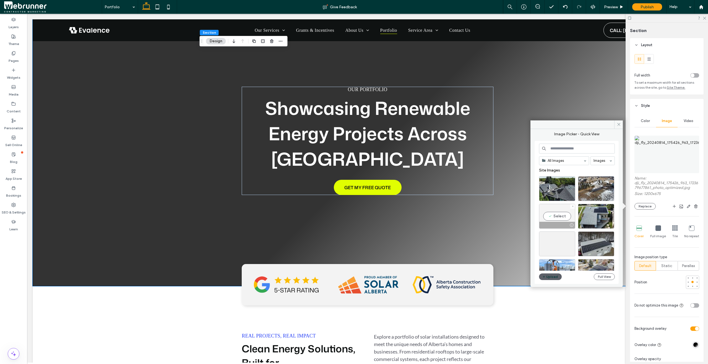
click at [571, 207] on div at bounding box center [572, 206] width 5 height 5
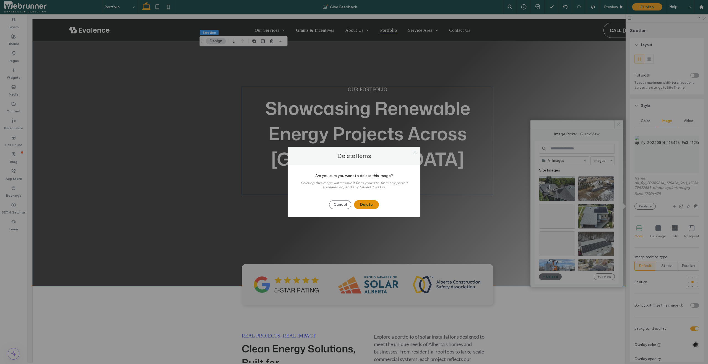
click at [372, 205] on button "Delete" at bounding box center [366, 204] width 25 height 9
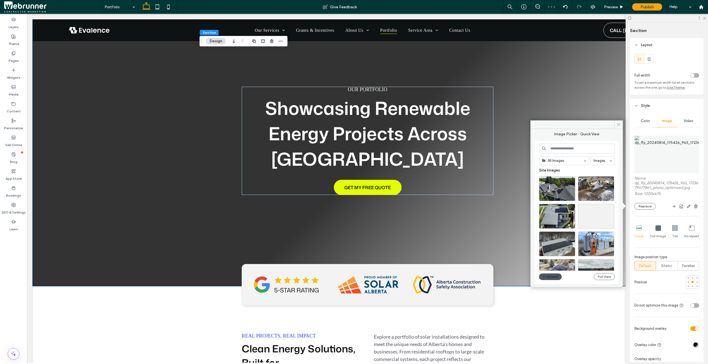
click at [541, 275] on button "Upload" at bounding box center [550, 277] width 23 height 7
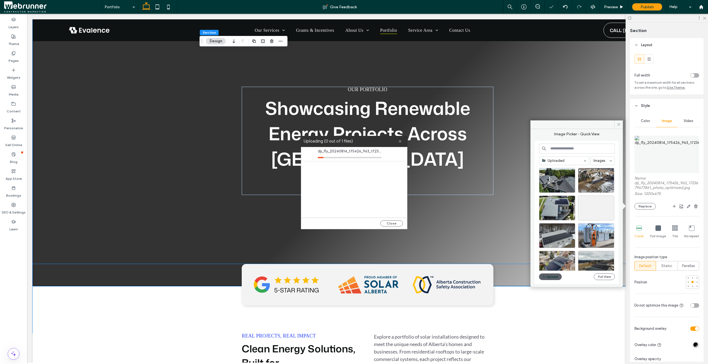
type input "***"
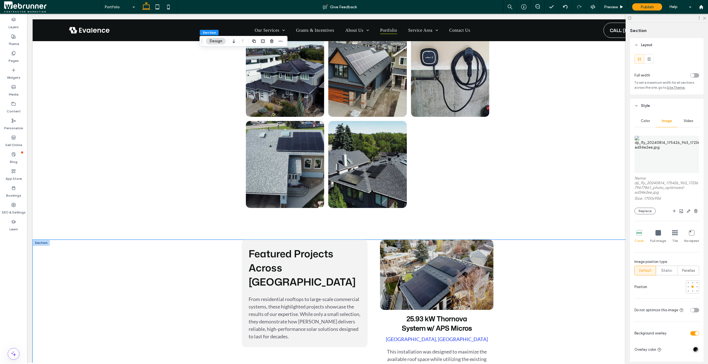
scroll to position [656, 0]
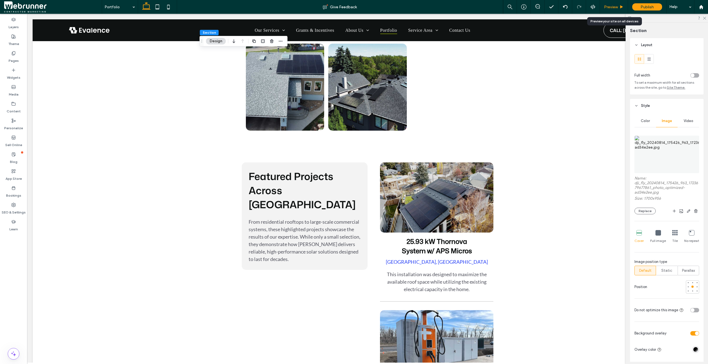
click at [614, 6] on span "Preview" at bounding box center [611, 7] width 14 height 5
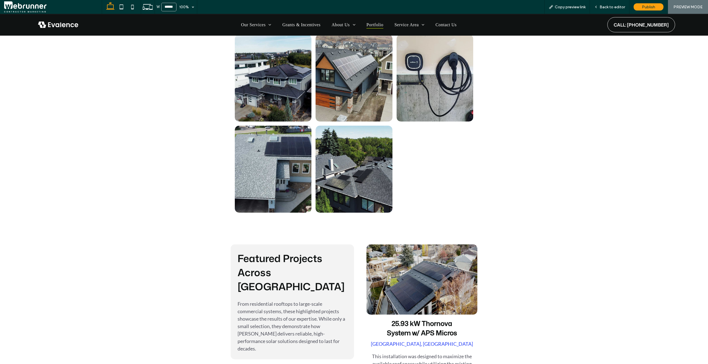
scroll to position [586, 0]
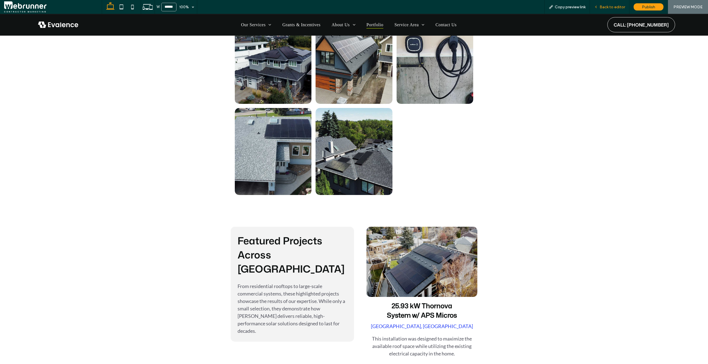
click at [617, 6] on span "Back to editor" at bounding box center [611, 7] width 25 height 5
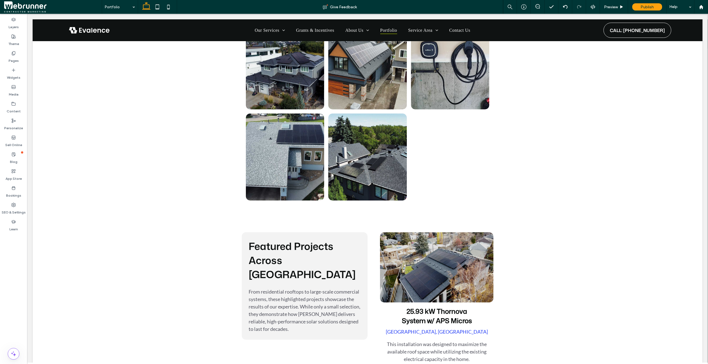
scroll to position [592, 0]
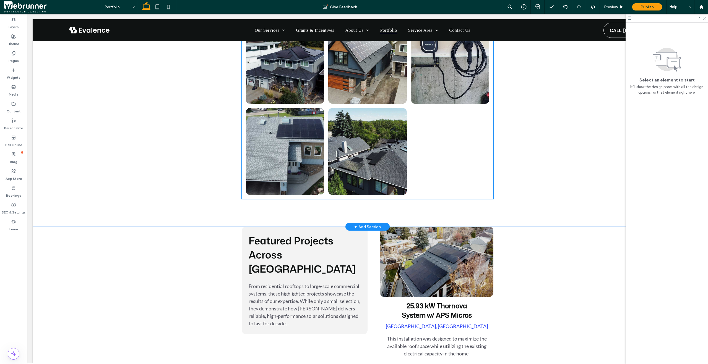
click at [420, 125] on div at bounding box center [450, 151] width 82 height 91
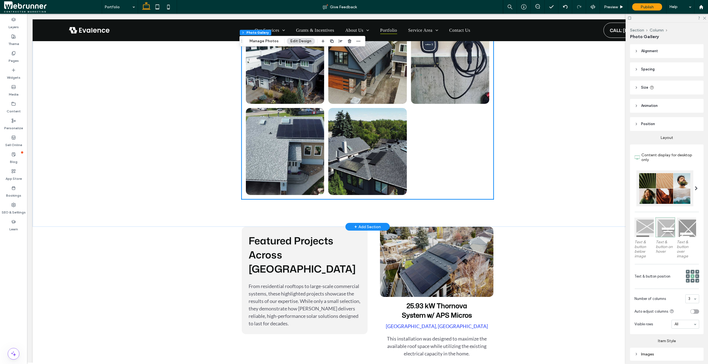
click at [420, 125] on div at bounding box center [450, 151] width 82 height 91
click at [264, 41] on button "Manage Photos" at bounding box center [264, 41] width 36 height 7
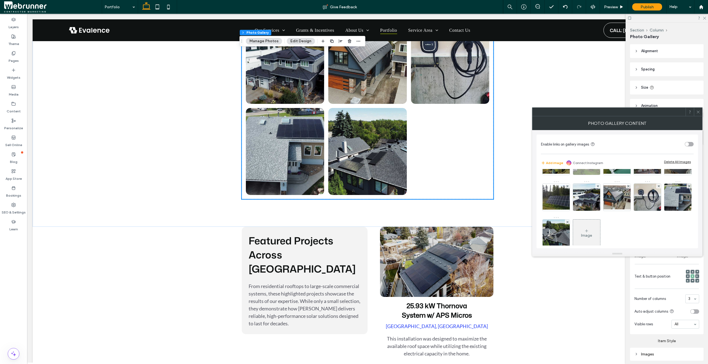
scroll to position [37, 0]
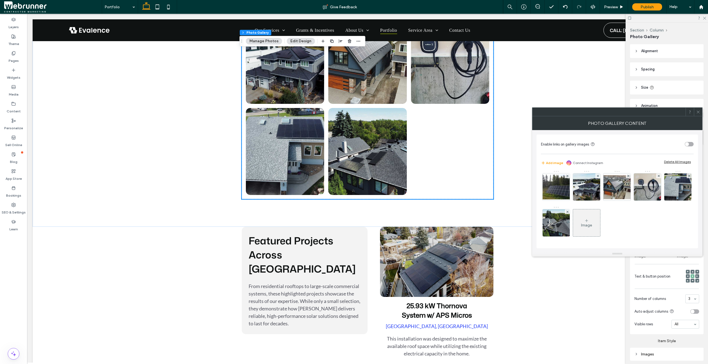
click at [592, 223] on div "Image" at bounding box center [586, 225] width 11 height 5
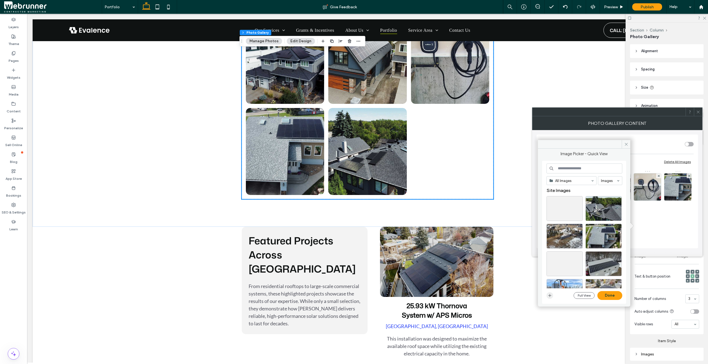
click at [551, 295] on icon "button" at bounding box center [549, 296] width 4 height 4
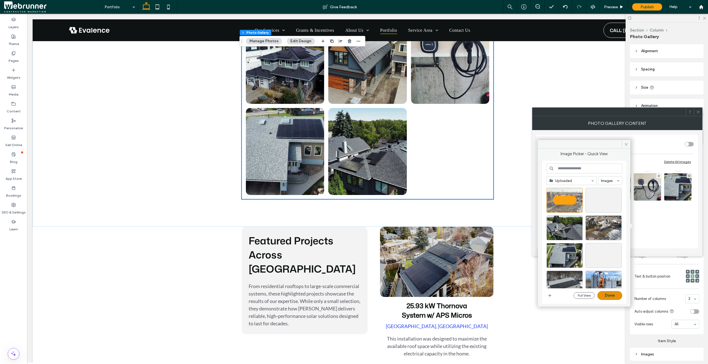
click at [605, 294] on button "Done" at bounding box center [609, 295] width 25 height 9
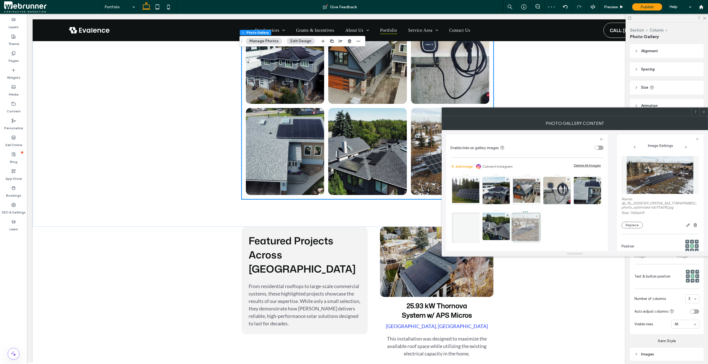
drag, startPoint x: 562, startPoint y: 223, endPoint x: 529, endPoint y: 224, distance: 33.2
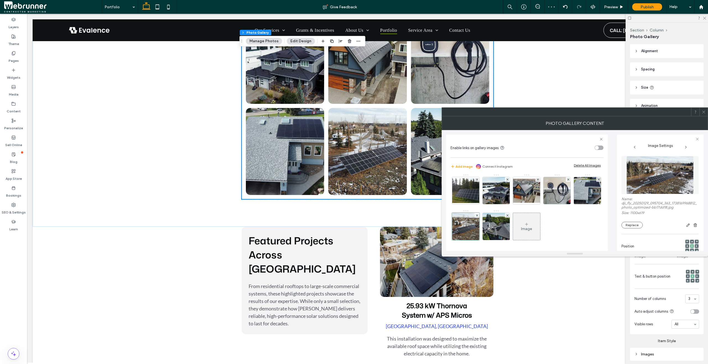
click at [638, 110] on icon at bounding box center [703, 112] width 4 height 4
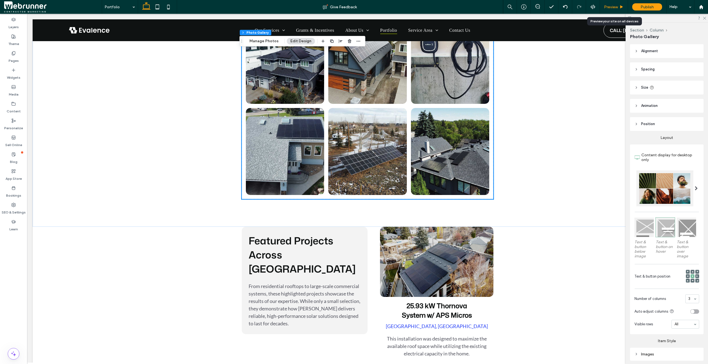
click at [616, 7] on span "Preview" at bounding box center [611, 7] width 14 height 5
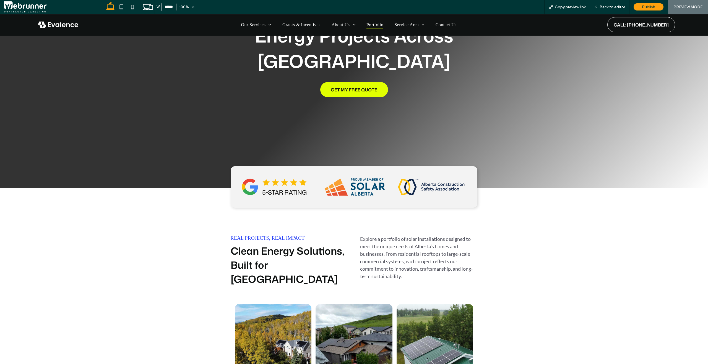
scroll to position [114, 0]
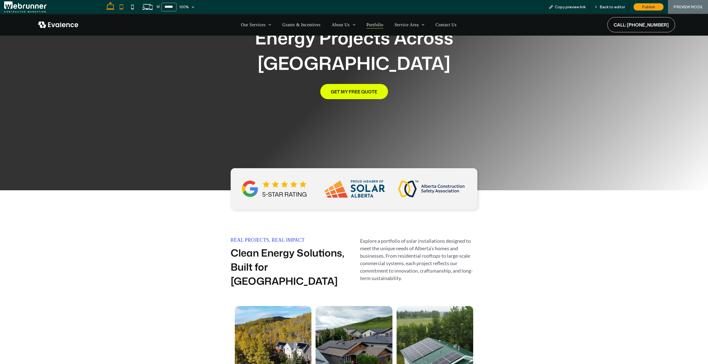
click at [124, 10] on icon at bounding box center [121, 6] width 11 height 11
type input "*****"
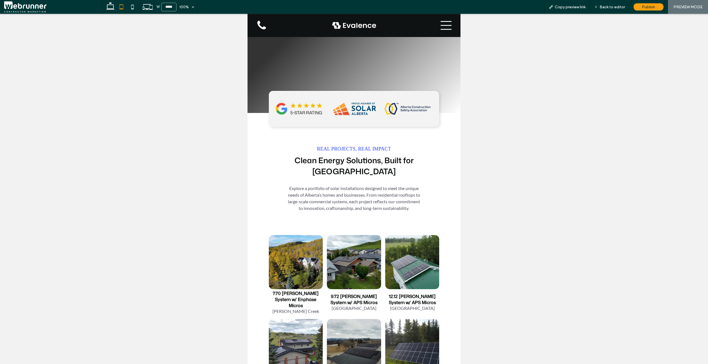
scroll to position [115, 0]
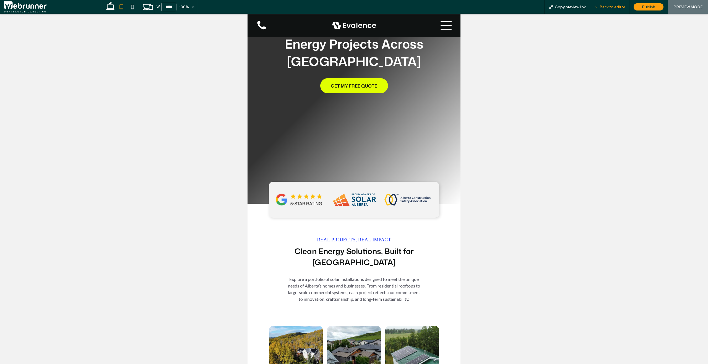
click at [599, 7] on div "Back to editor" at bounding box center [609, 7] width 39 height 5
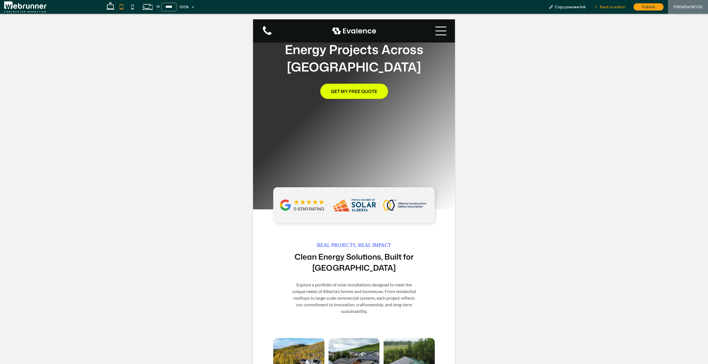
scroll to position [121, 0]
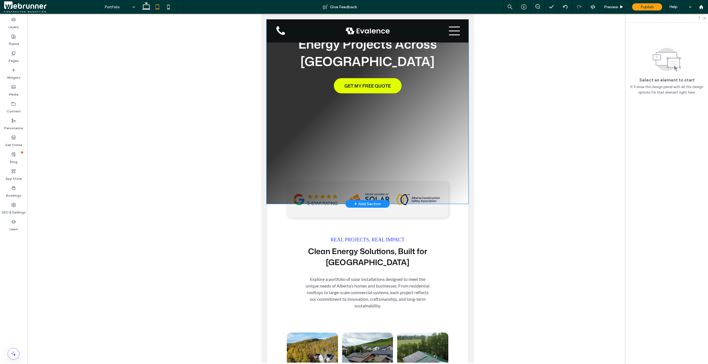
click at [455, 137] on div "our portfolio Showcasing Renewable Energy Projects Across [GEOGRAPHIC_DATA] GET…" at bounding box center [367, 51] width 202 height 305
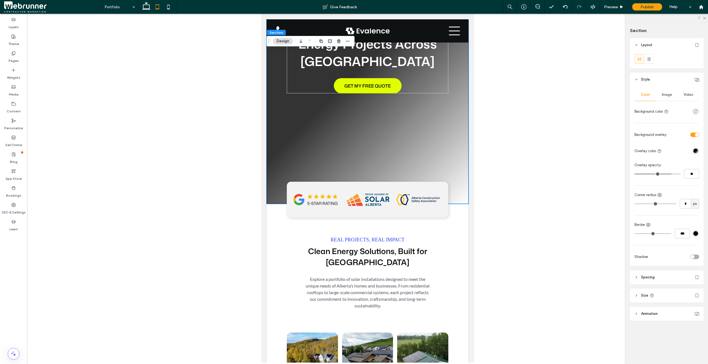
click at [635, 277] on icon at bounding box center [636, 278] width 4 height 4
click at [456, 229] on div at bounding box center [367, 209] width 202 height 55
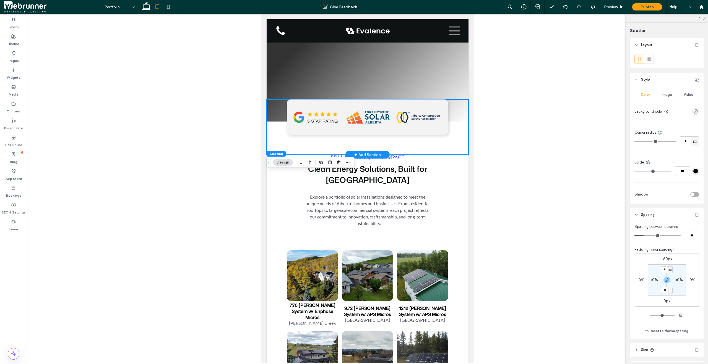
scroll to position [211, 0]
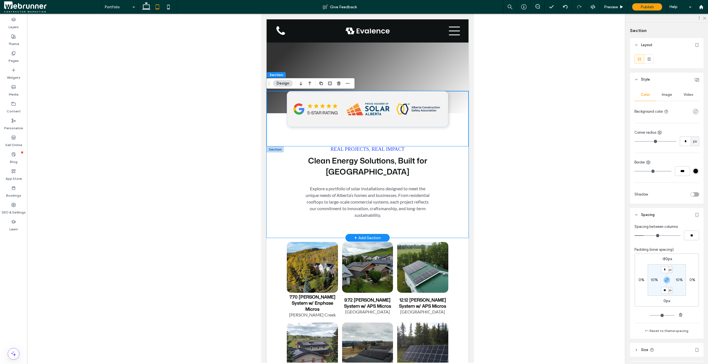
click at [457, 223] on div "Real Projects, Real Impact Clean Energy Solutions, Built for [GEOGRAPHIC_DATA] …" at bounding box center [367, 192] width 202 height 91
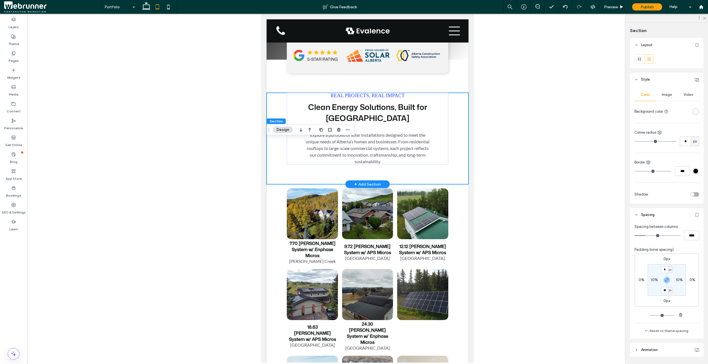
scroll to position [287, 0]
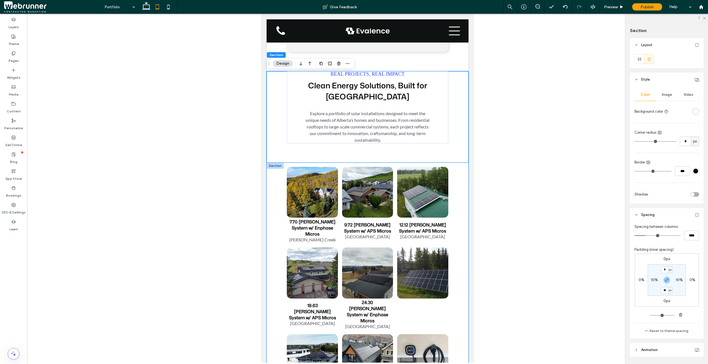
click at [460, 222] on div "7.70 [PERSON_NAME] System w/ Enphase Micros [PERSON_NAME] Creek Button 9.72 [PE…" at bounding box center [367, 312] width 202 height 299
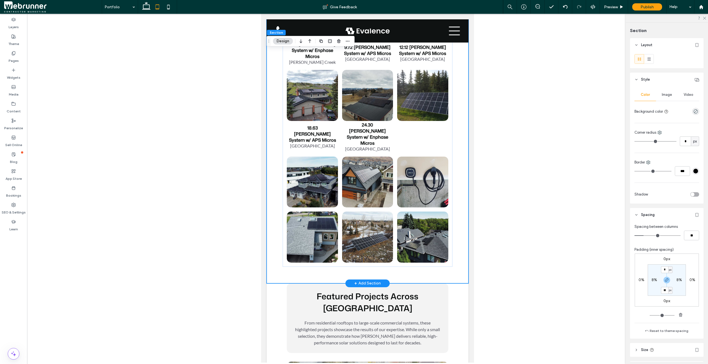
scroll to position [466, 0]
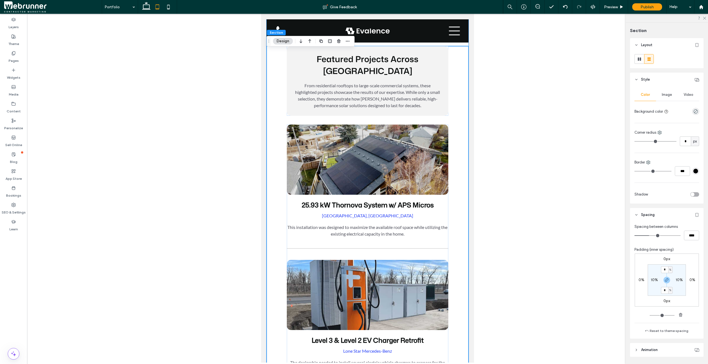
scroll to position [707, 0]
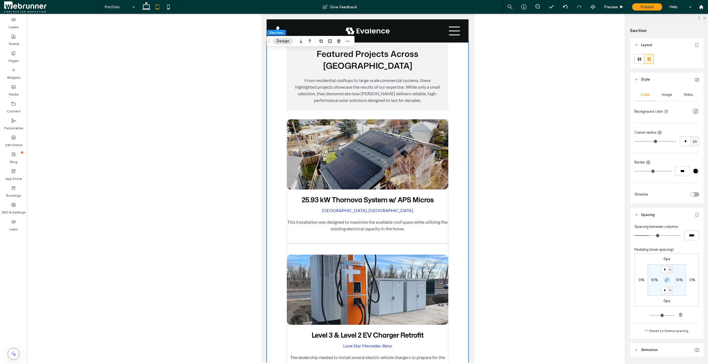
click at [638, 281] on icon "button" at bounding box center [666, 280] width 4 height 4
click at [638, 292] on label "0%" at bounding box center [666, 290] width 6 height 5
click at [638, 292] on span "%" at bounding box center [670, 291] width 2 height 6
click at [638, 296] on span "px" at bounding box center [667, 299] width 4 height 6
click at [638, 290] on input "*" at bounding box center [664, 290] width 7 height 7
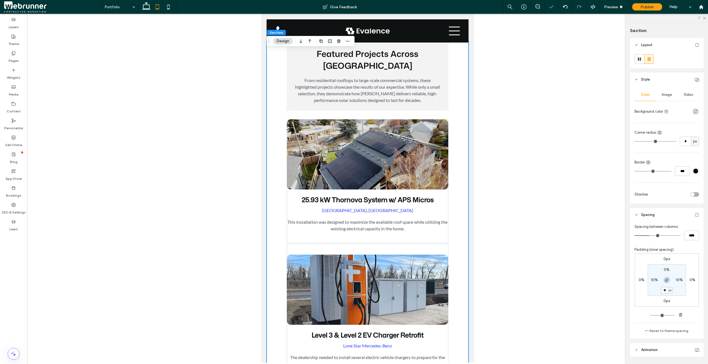
type input "**"
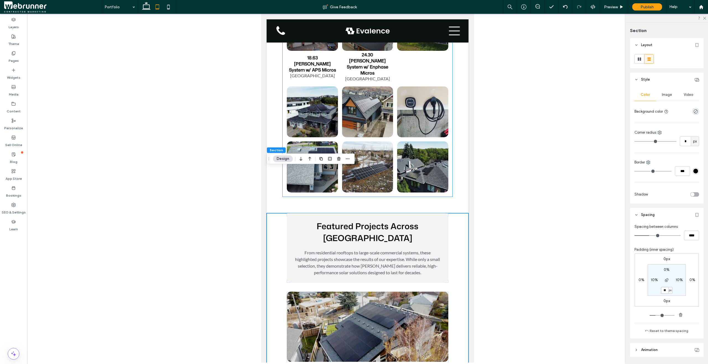
scroll to position [531, 0]
